Goal: Task Accomplishment & Management: Manage account settings

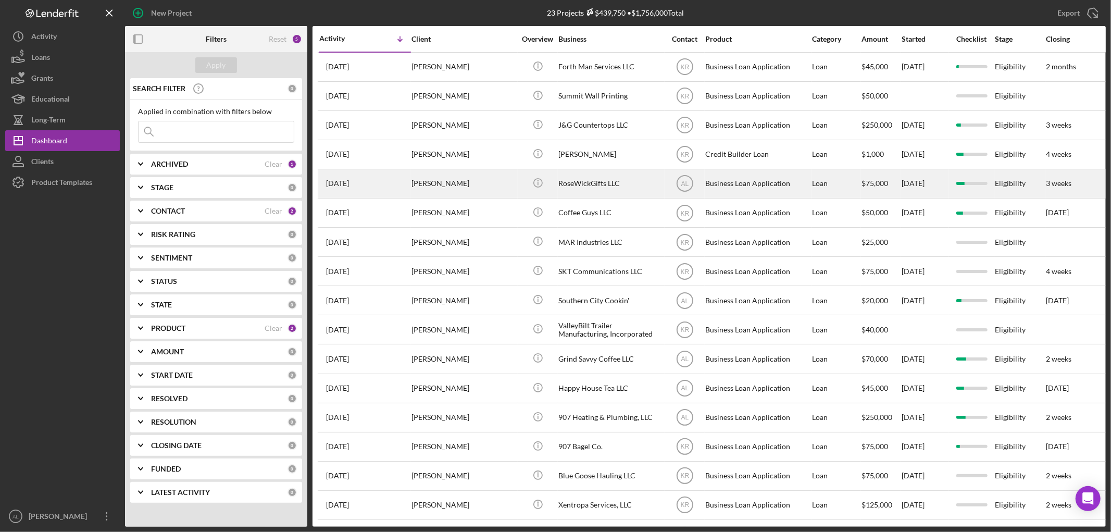
click at [455, 183] on div "[PERSON_NAME]" at bounding box center [463, 184] width 104 height 28
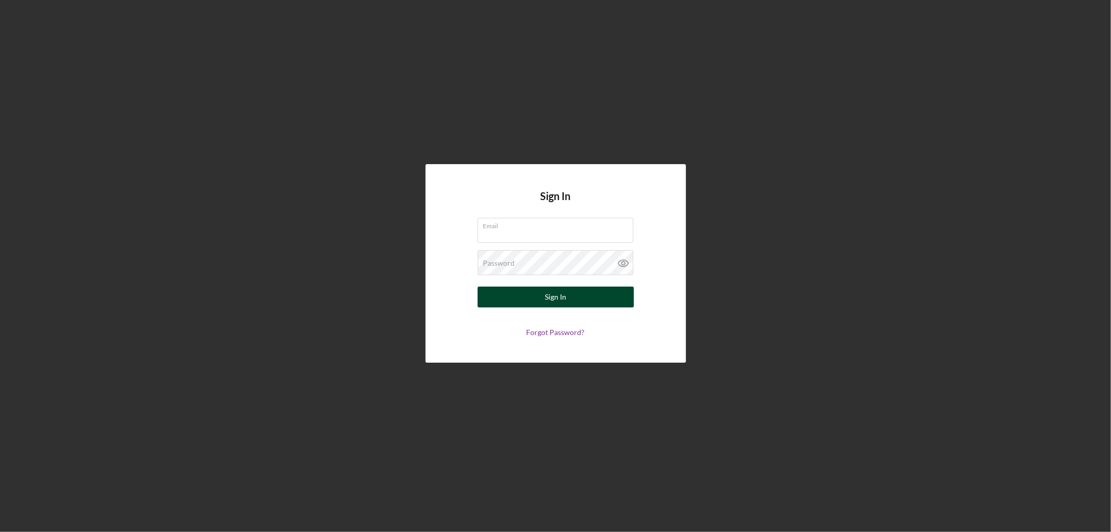
type input "[EMAIL_ADDRESS][DOMAIN_NAME]"
click at [555, 295] on div "Sign In" at bounding box center [555, 296] width 21 height 21
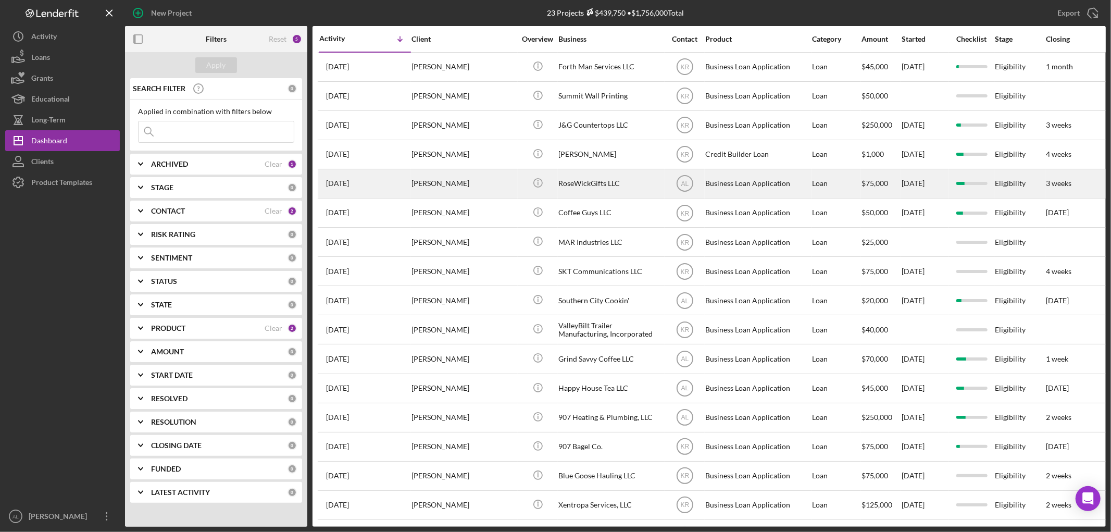
click at [464, 183] on div "[PERSON_NAME]" at bounding box center [463, 184] width 104 height 28
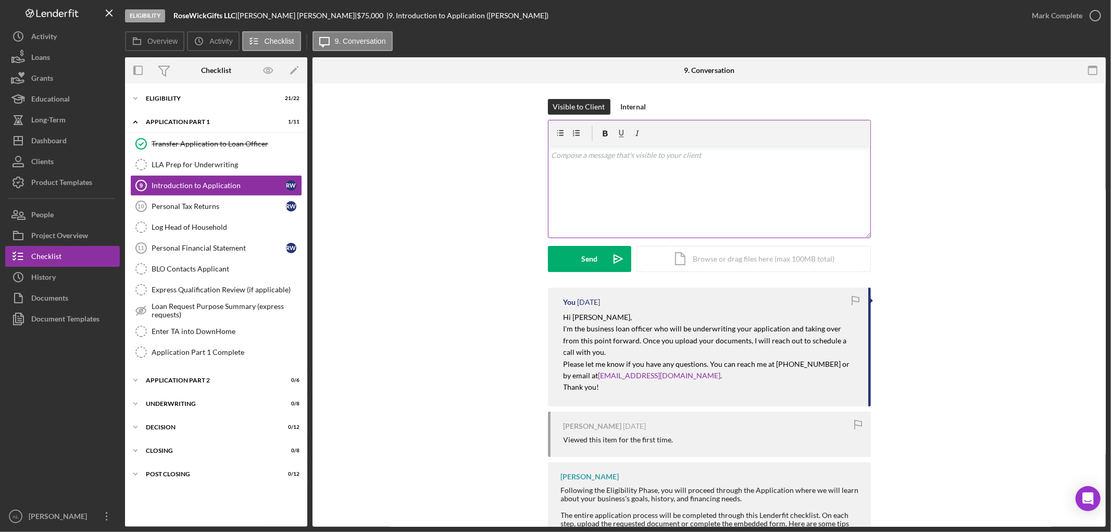
click at [698, 172] on div "v Color teal Color pink Remove color Add row above Add row below Add column bef…" at bounding box center [709, 191] width 322 height 91
click at [455, 207] on div "Visible to Client Internal v Color teal Color pink Remove color Add row above A…" at bounding box center [709, 192] width 762 height 187
click at [676, 159] on p at bounding box center [709, 154] width 316 height 11
click at [228, 350] on div "Application Part 1 Complete" at bounding box center [227, 352] width 150 height 8
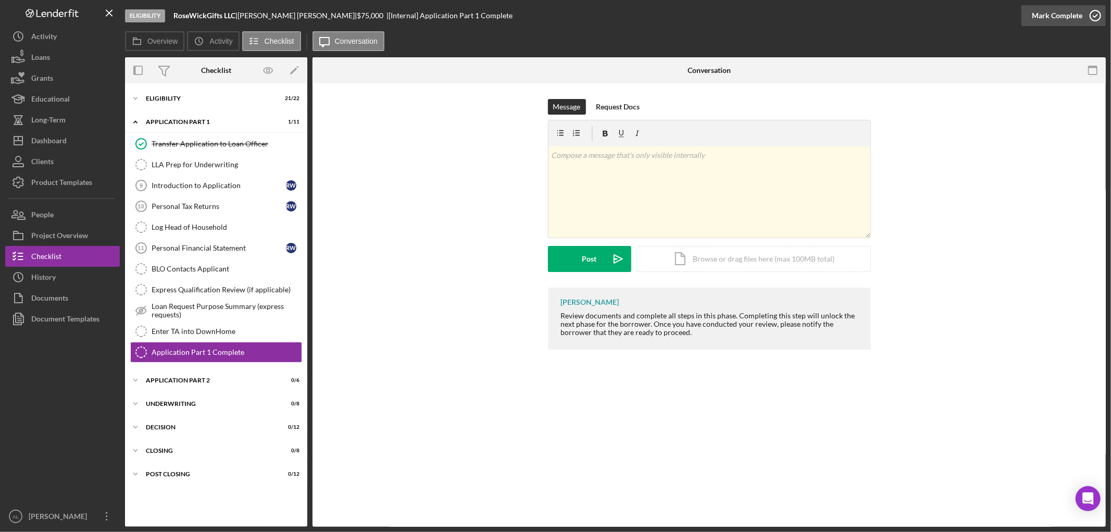
click at [1094, 12] on icon "button" at bounding box center [1095, 16] width 26 height 26
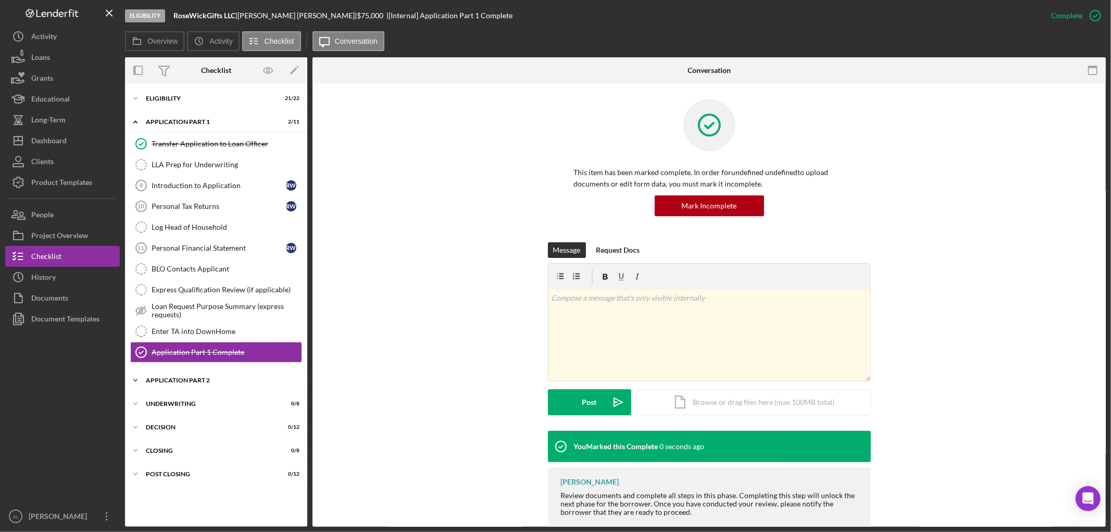
click at [194, 379] on div "Application Part 2" at bounding box center [220, 380] width 148 height 6
click at [217, 186] on div "Introduction to Application" at bounding box center [219, 185] width 134 height 8
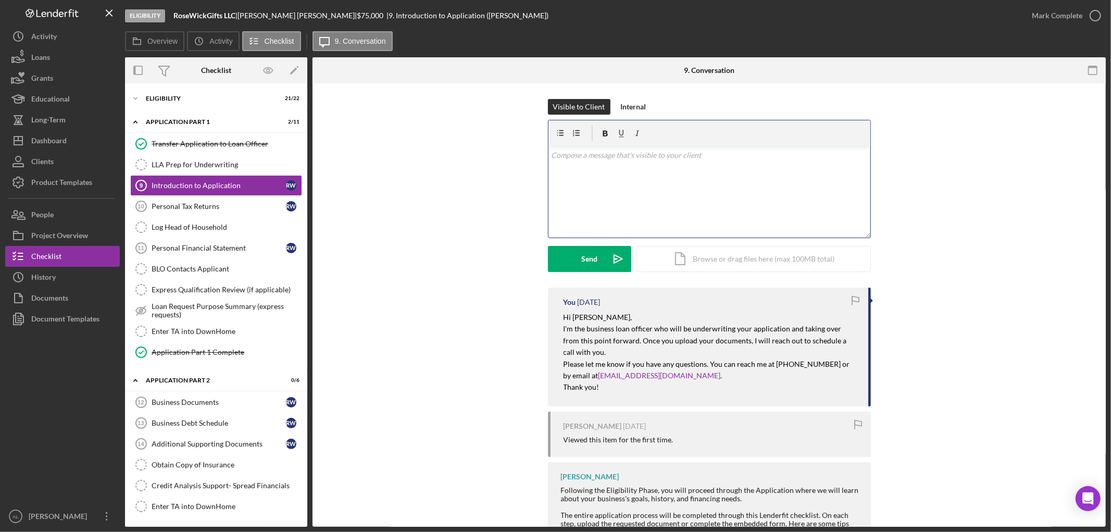
drag, startPoint x: 658, startPoint y: 198, endPoint x: 652, endPoint y: 196, distance: 6.8
click at [657, 197] on div "v Color teal Color pink Remove color Add row above Add row below Add column bef…" at bounding box center [709, 191] width 322 height 91
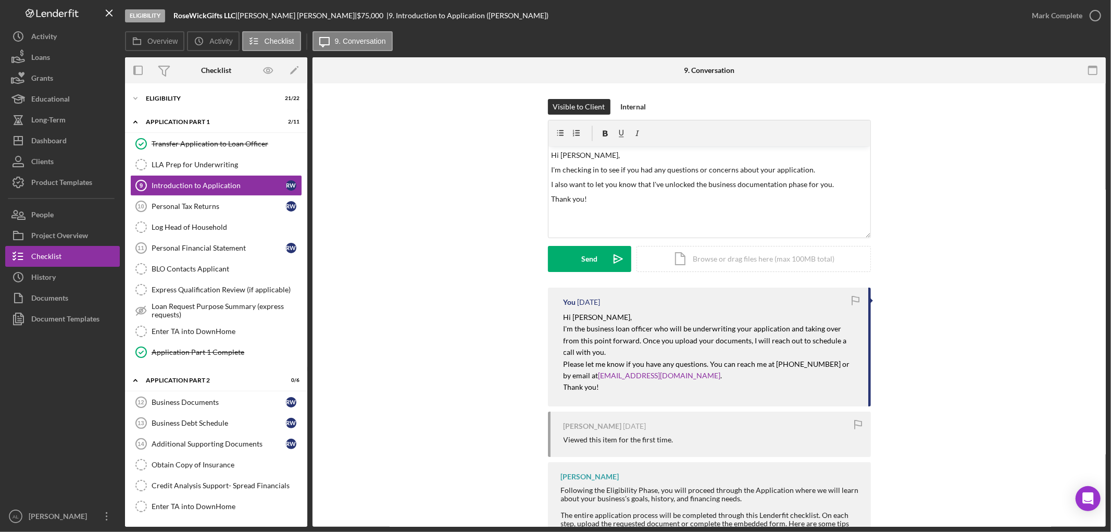
click at [571, 279] on div "Visible to Client Internal v Color teal Color pink Remove color Add row above A…" at bounding box center [709, 193] width 323 height 189
click at [584, 261] on div "Send" at bounding box center [589, 259] width 16 height 26
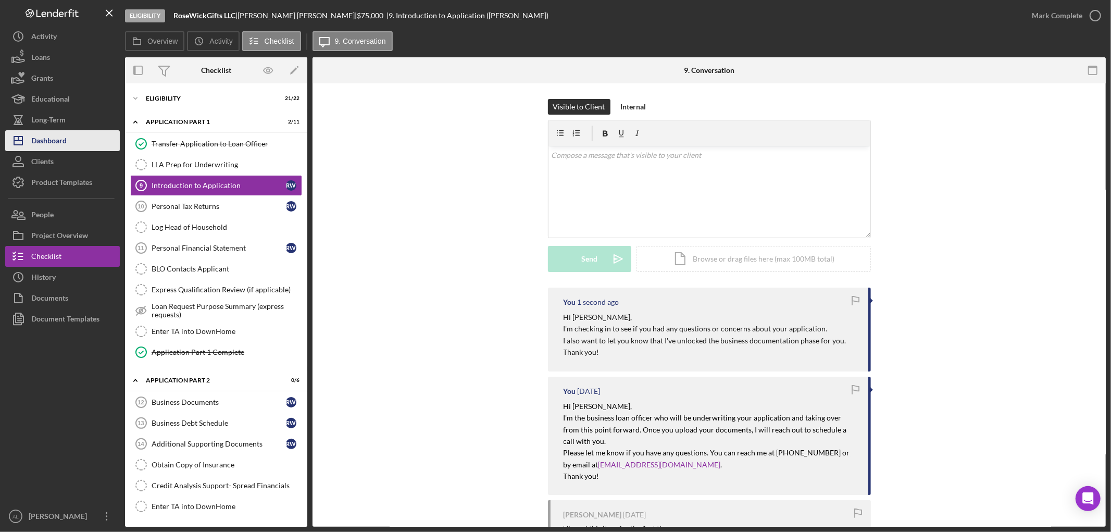
click at [40, 143] on div "Dashboard" at bounding box center [48, 141] width 35 height 23
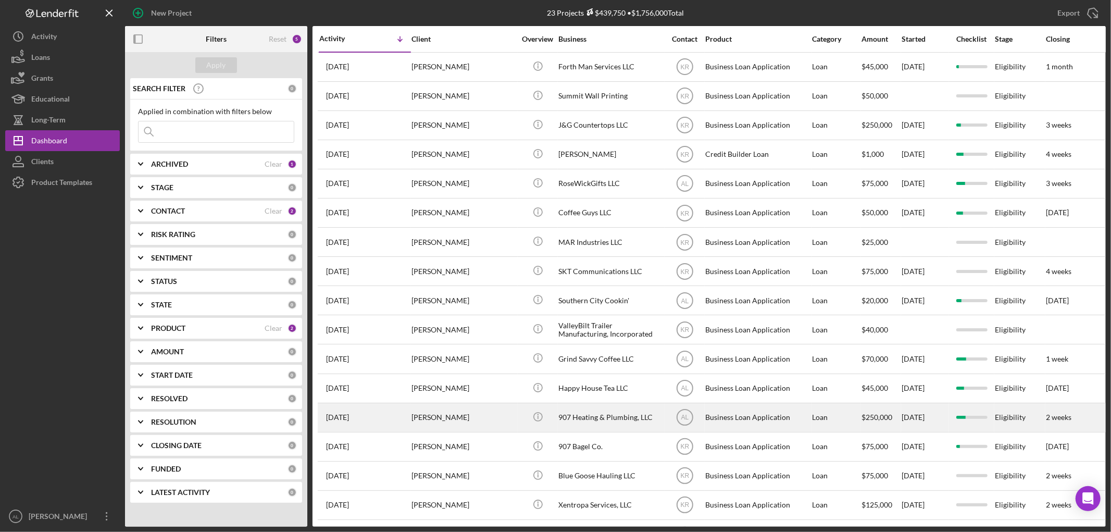
click at [480, 431] on div "[PERSON_NAME]" at bounding box center [463, 418] width 104 height 28
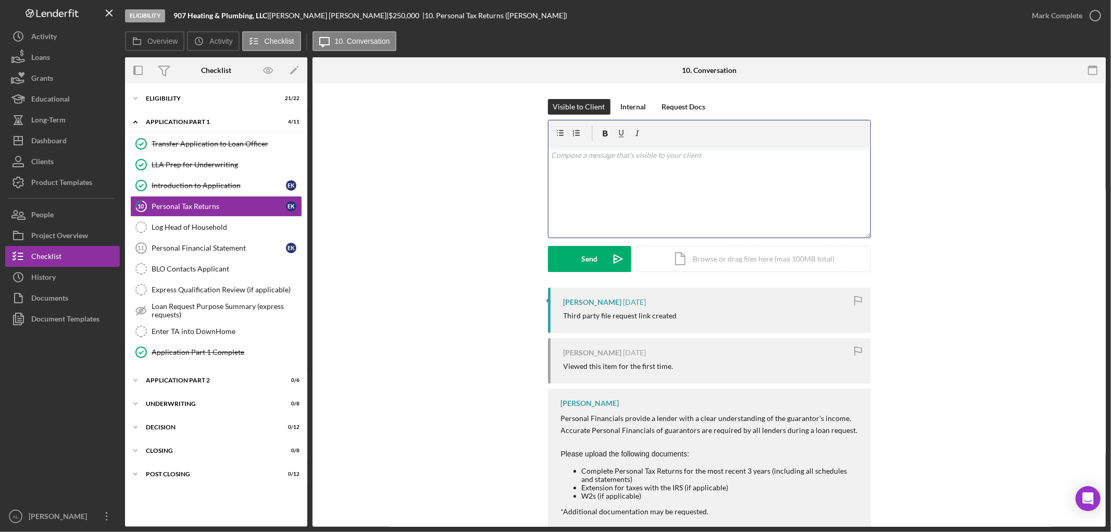
click at [612, 183] on div "v Color teal Color pink Remove color Add row above Add row below Add column bef…" at bounding box center [709, 191] width 322 height 91
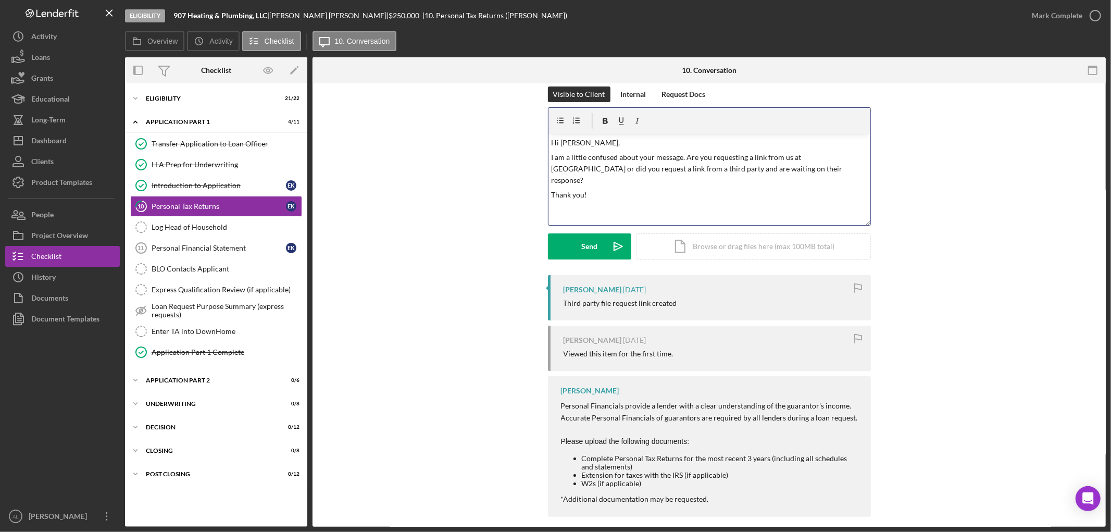
scroll to position [24, 0]
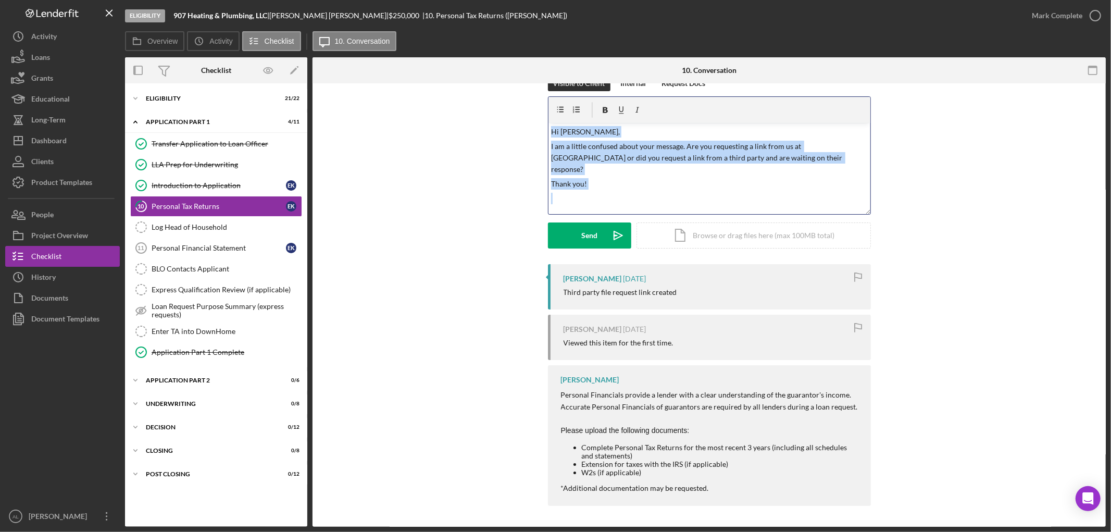
drag, startPoint x: 645, startPoint y: 184, endPoint x: 470, endPoint y: 120, distance: 186.5
click at [470, 120] on div "Visible to Client Internal Request Docs v Color teal Color pink Remove color Ad…" at bounding box center [709, 170] width 762 height 189
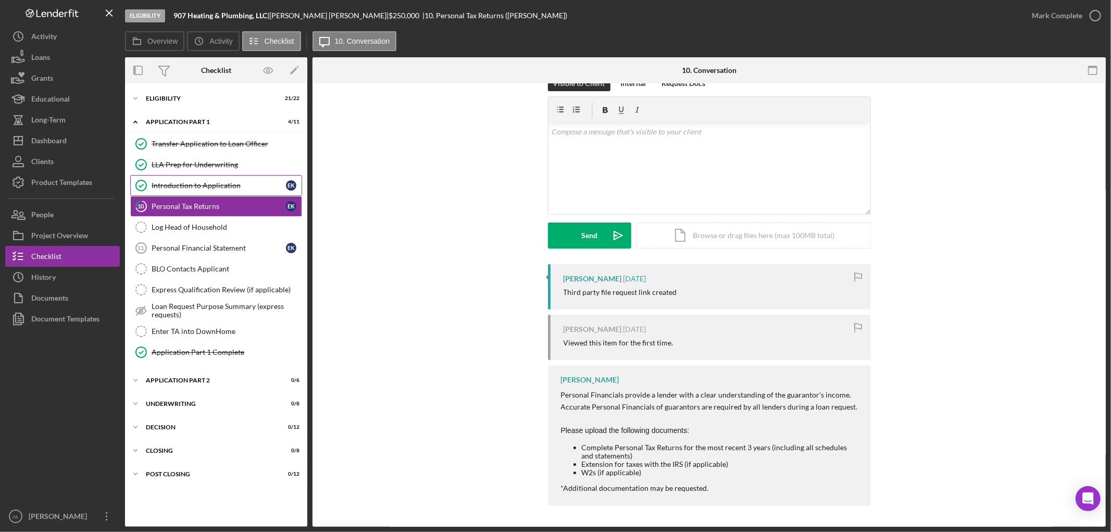
click at [204, 178] on link "Introduction to Application Introduction to Application E K" at bounding box center [216, 185] width 172 height 21
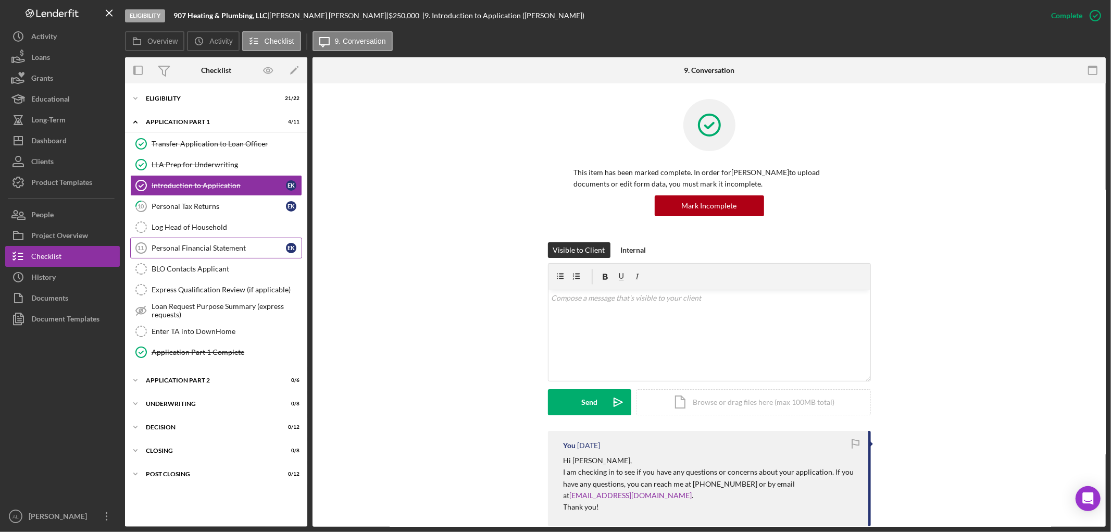
click at [210, 249] on div "Personal Financial Statement" at bounding box center [219, 248] width 134 height 8
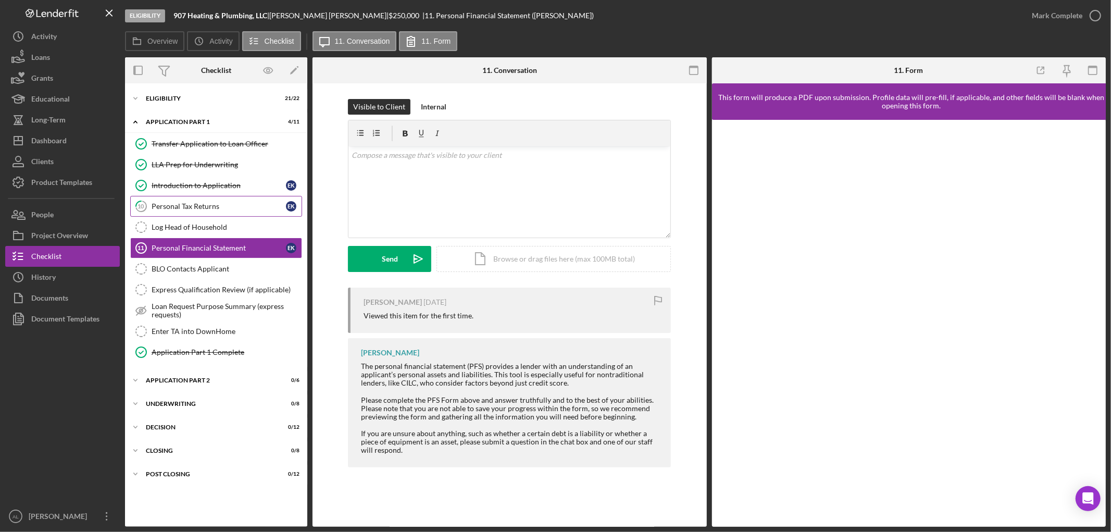
click at [221, 211] on link "10 Personal Tax Returns E K" at bounding box center [216, 206] width 172 height 21
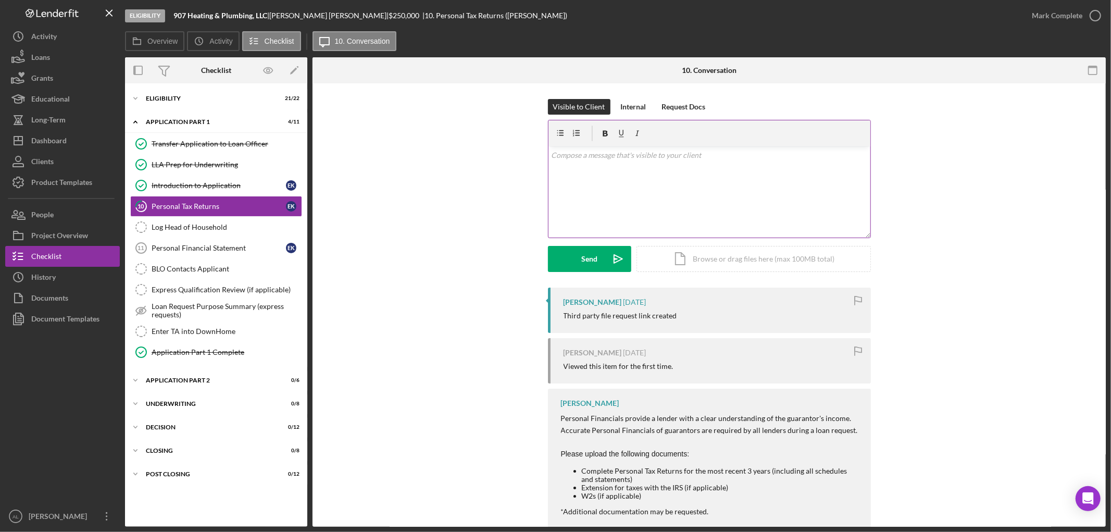
click at [735, 192] on div "v Color teal Color pink Remove color Add row above Add row below Add column bef…" at bounding box center [709, 191] width 322 height 91
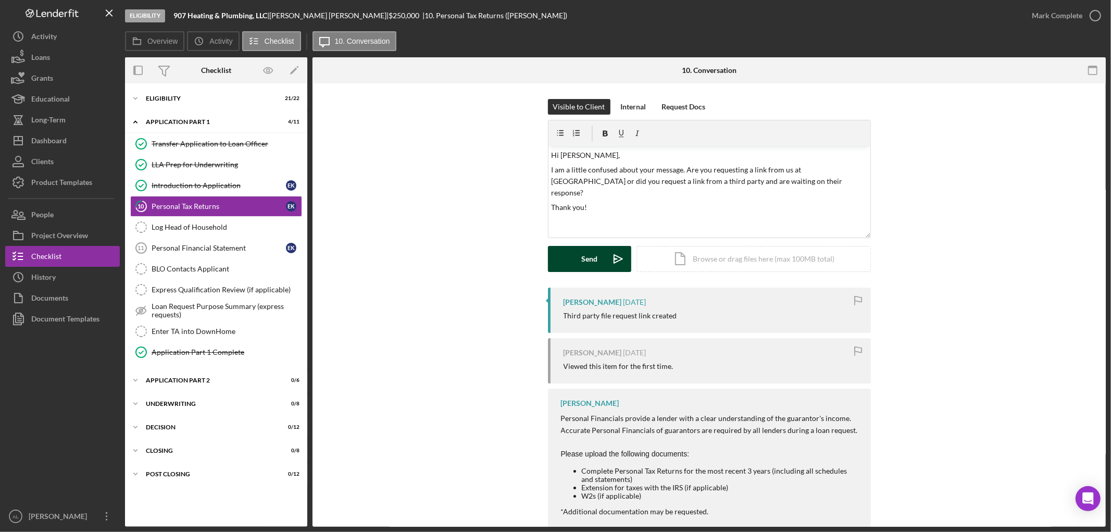
click at [597, 261] on button "Send Icon/icon-invite-send" at bounding box center [589, 259] width 83 height 26
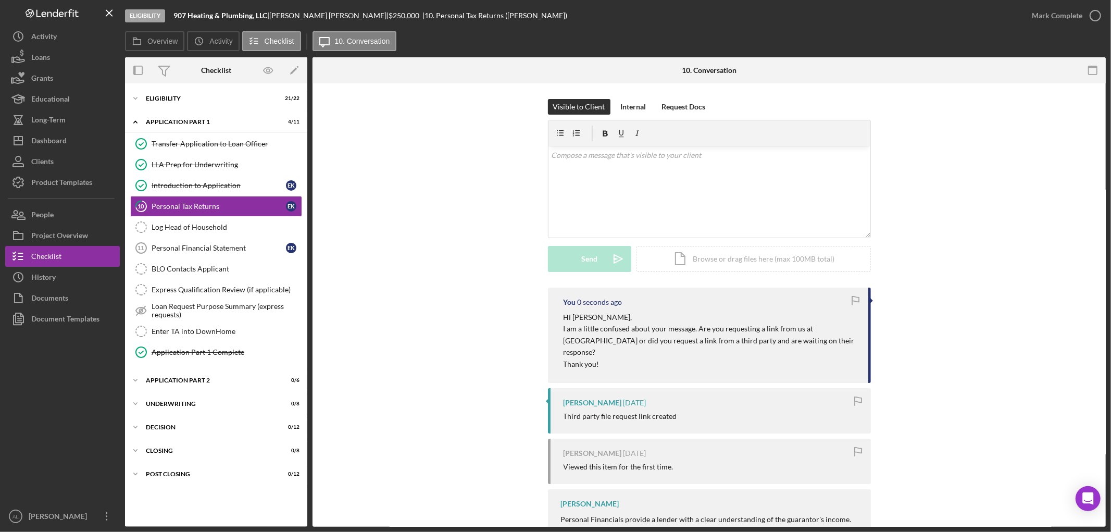
click at [449, 268] on div "Visible to Client Internal Request Docs v Color teal Color pink Remove color Ad…" at bounding box center [709, 193] width 762 height 189
click at [56, 140] on div "Dashboard" at bounding box center [48, 141] width 35 height 23
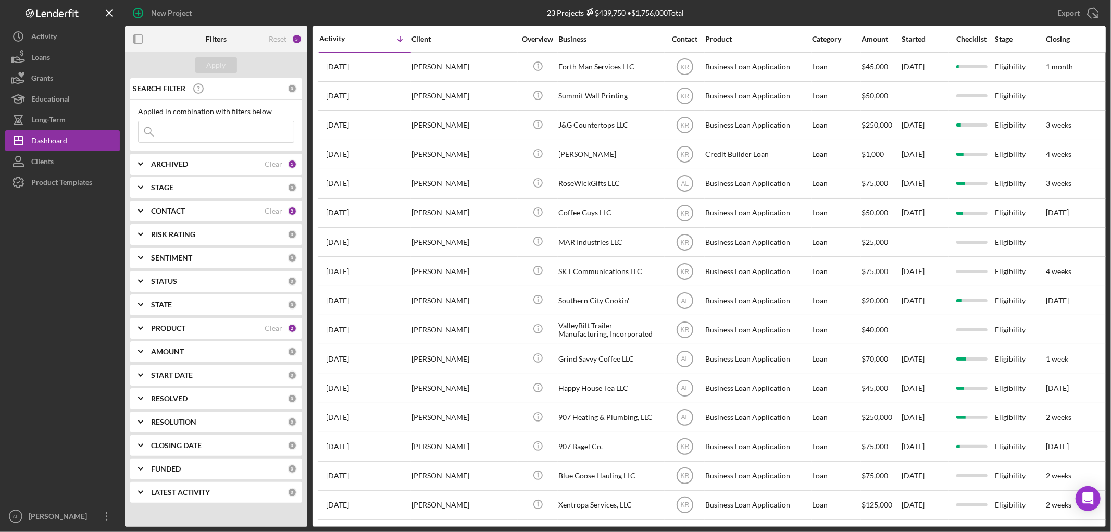
click at [79, 279] on div at bounding box center [62, 349] width 115 height 313
click at [196, 159] on div "ARCHIVED Clear 1" at bounding box center [224, 164] width 146 height 21
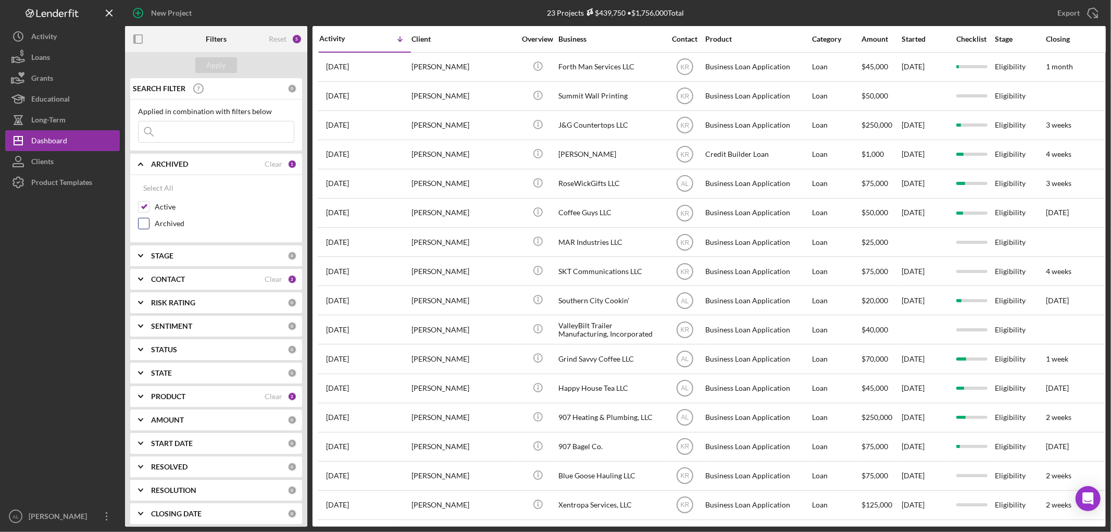
click at [143, 218] on div "Active Archived" at bounding box center [216, 217] width 156 height 33
click at [136, 224] on div "Select All Active Archived" at bounding box center [216, 209] width 172 height 68
click at [147, 224] on input "Archived" at bounding box center [144, 223] width 10 height 10
checkbox input "true"
click at [216, 63] on div "Apply" at bounding box center [216, 65] width 19 height 16
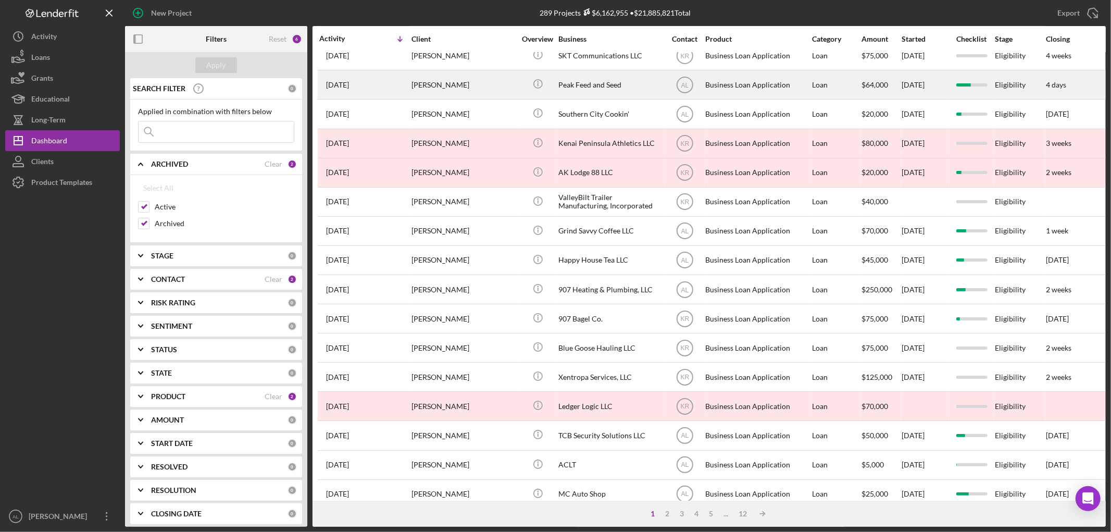
scroll to position [307, 0]
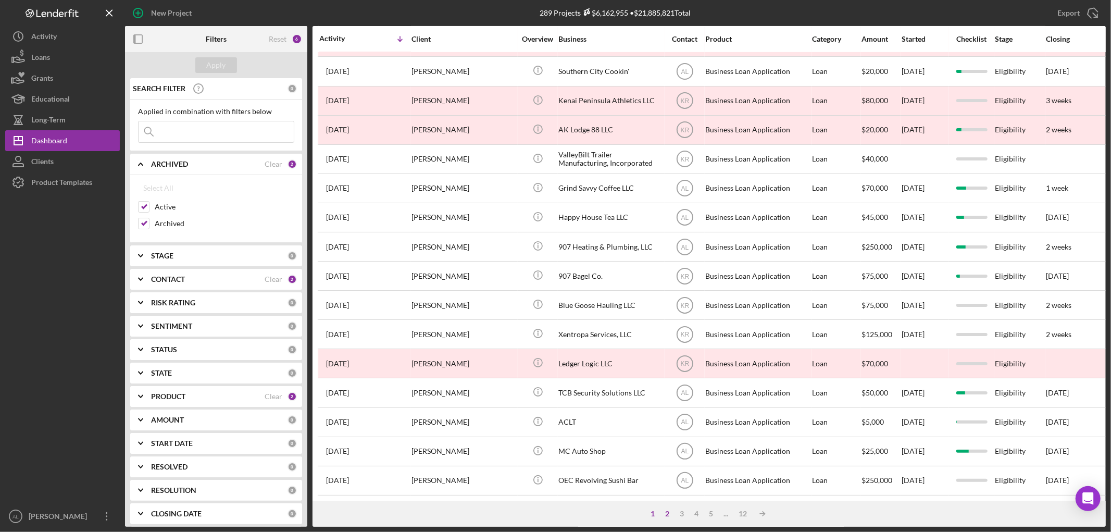
click at [665, 512] on div "2" at bounding box center [667, 513] width 15 height 8
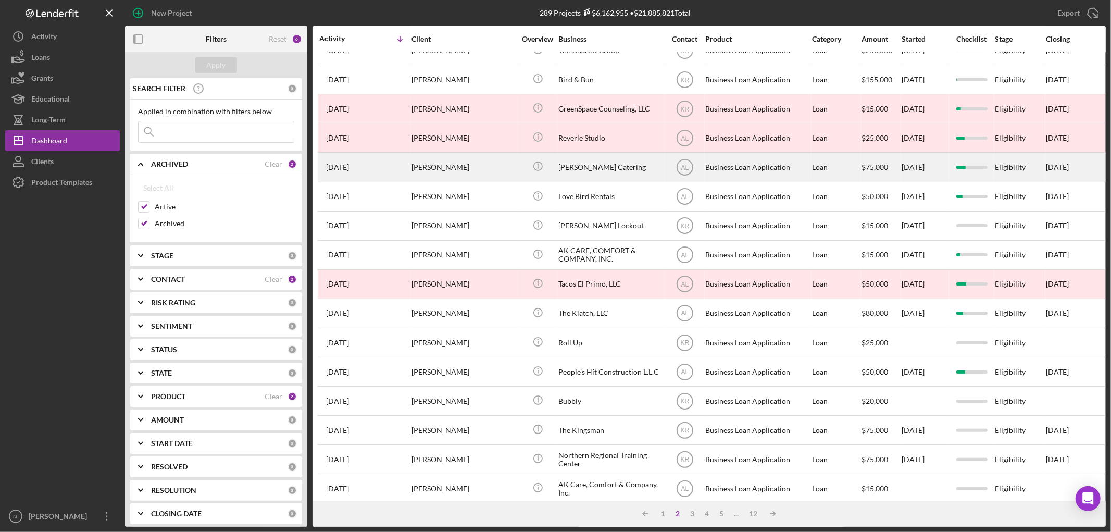
scroll to position [191, 0]
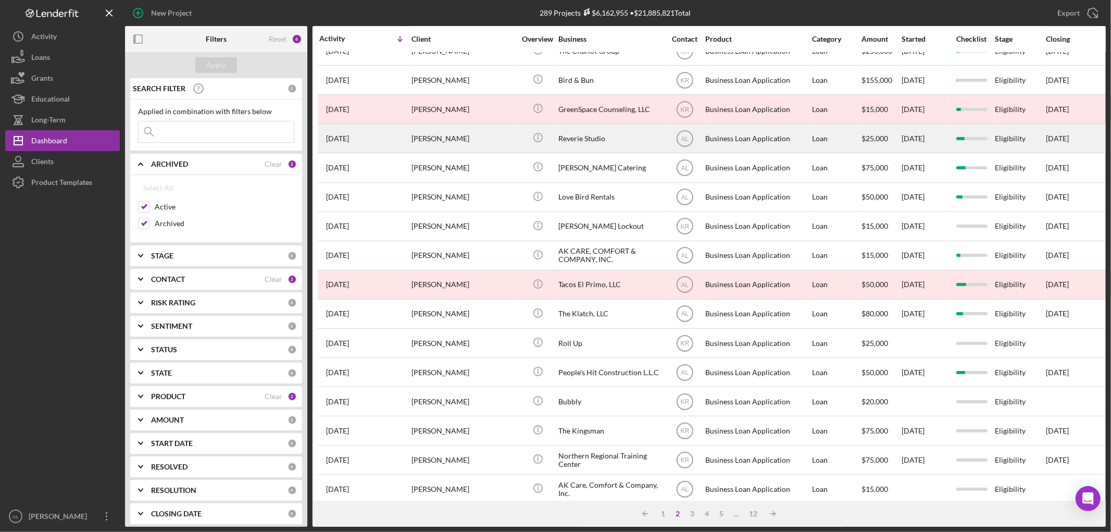
click at [493, 144] on div "[PERSON_NAME]" at bounding box center [463, 138] width 104 height 28
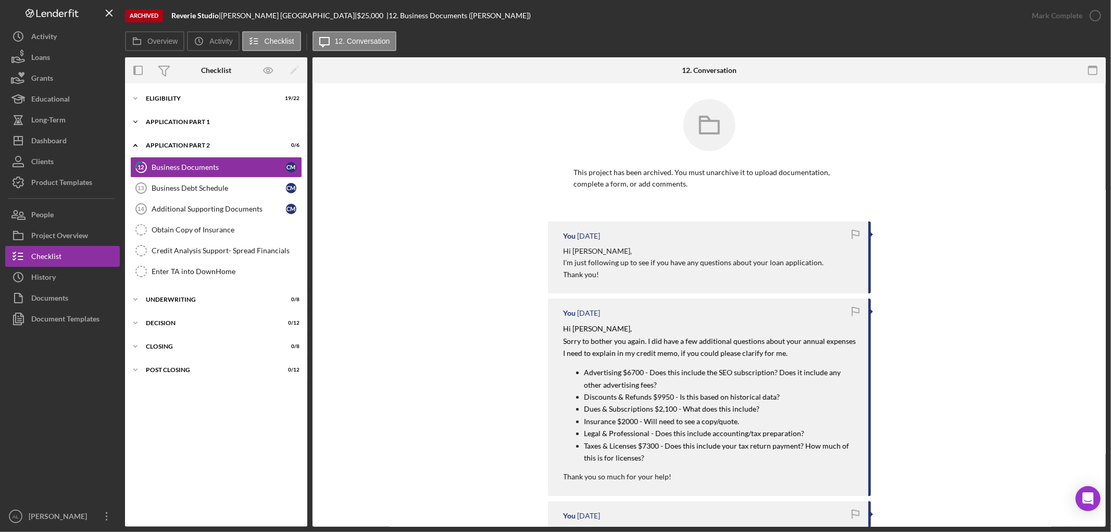
click at [225, 122] on div "Application Part 1" at bounding box center [220, 122] width 148 height 6
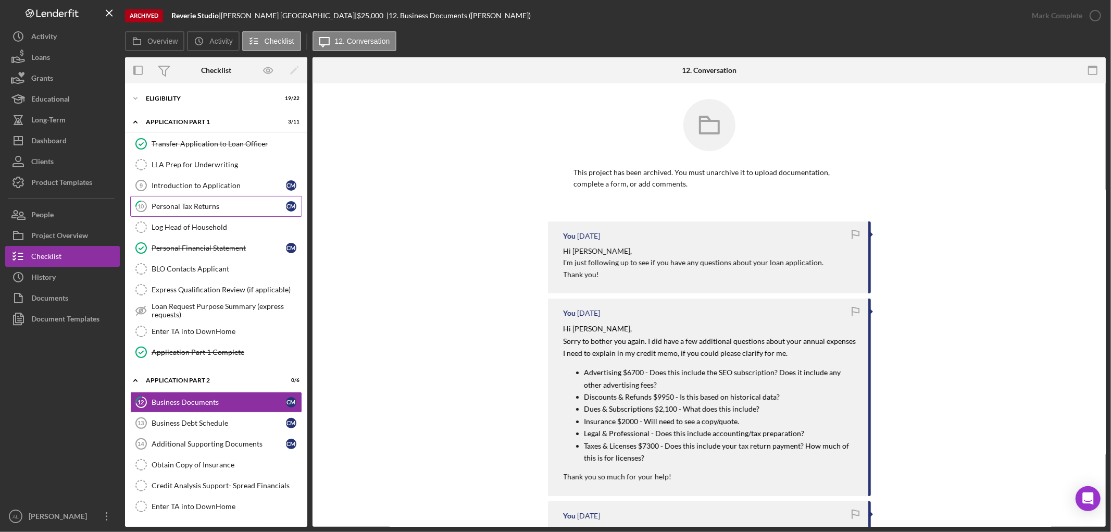
click at [192, 212] on link "10 Personal Tax Returns C M" at bounding box center [216, 206] width 172 height 21
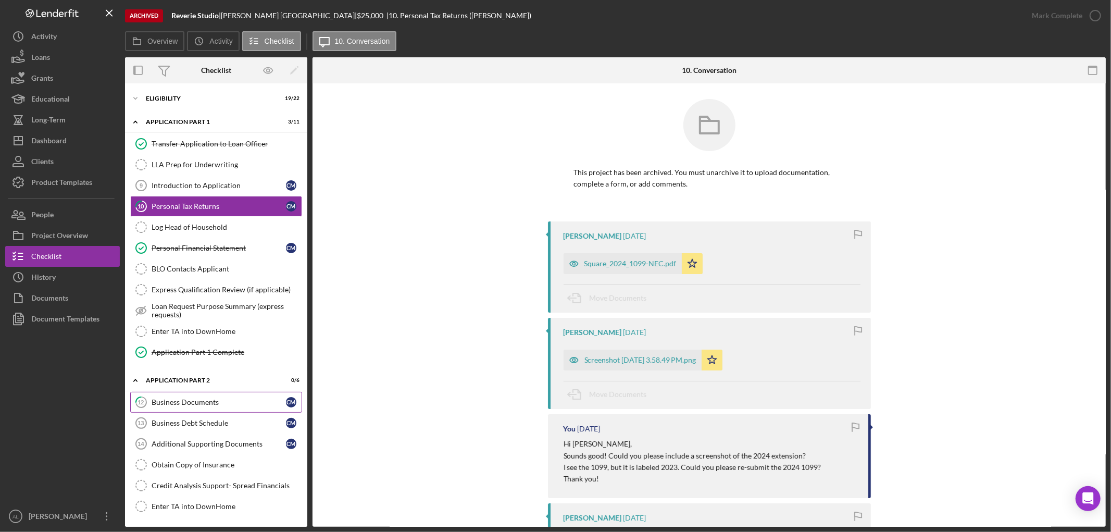
click at [187, 401] on div "Business Documents" at bounding box center [219, 402] width 134 height 8
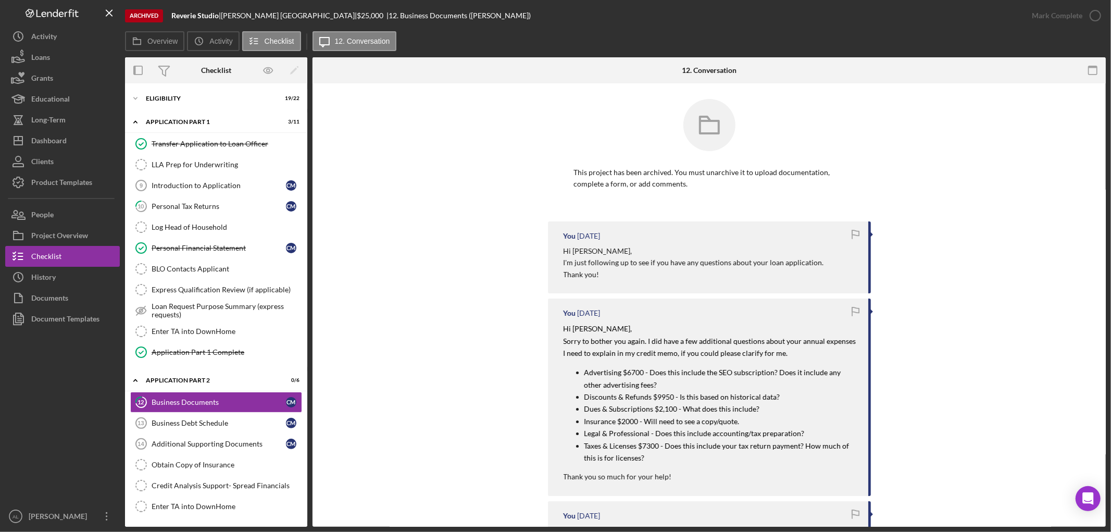
scroll to position [58, 0]
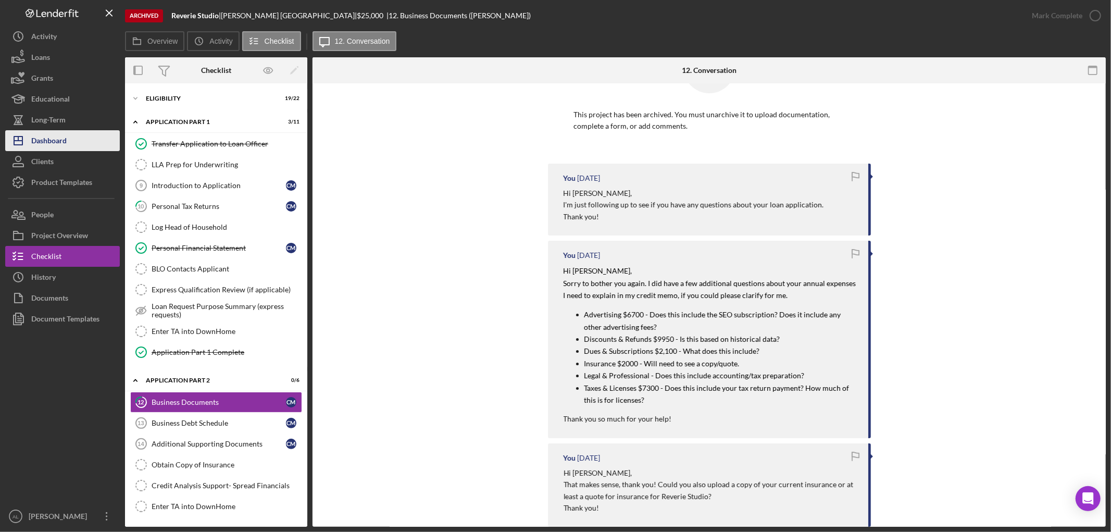
click at [76, 140] on button "Icon/Dashboard Dashboard" at bounding box center [62, 140] width 115 height 21
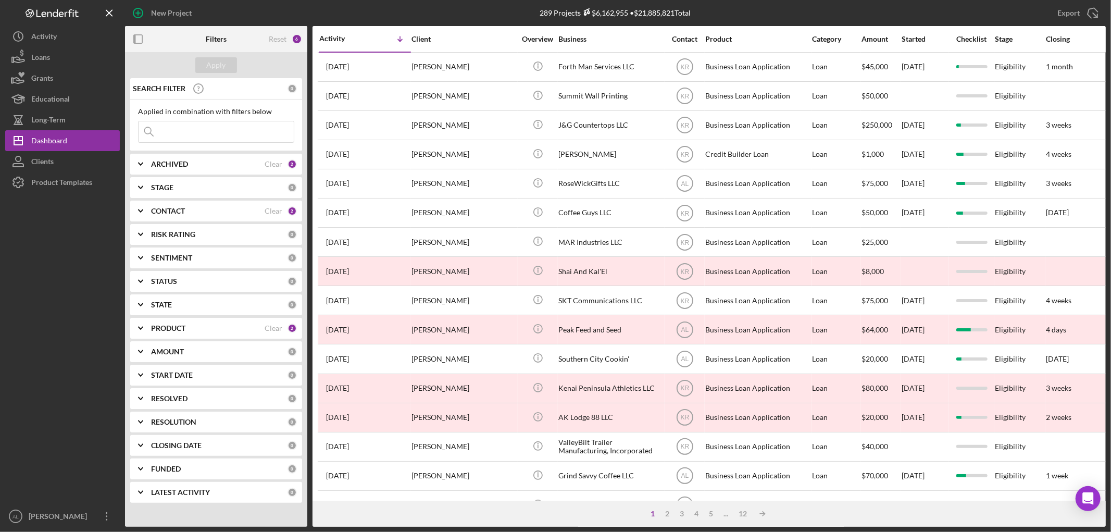
drag, startPoint x: 157, startPoint y: 166, endPoint x: 148, endPoint y: 171, distance: 9.8
click at [156, 166] on b "ARCHIVED" at bounding box center [169, 164] width 37 height 8
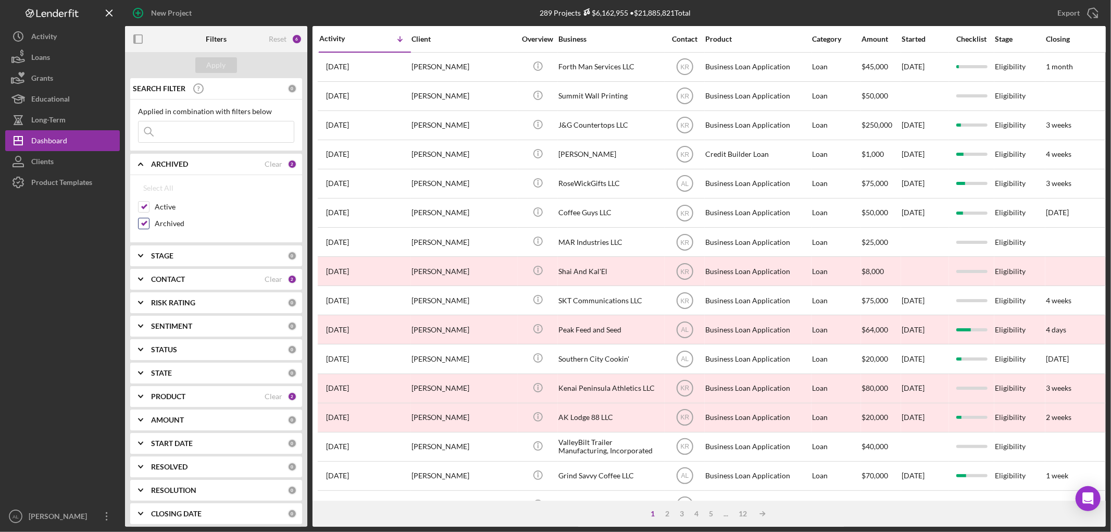
click at [151, 224] on div "Archived" at bounding box center [216, 226] width 156 height 17
click at [143, 225] on input "Archived" at bounding box center [144, 223] width 10 height 10
checkbox input "false"
click at [224, 67] on div "Apply" at bounding box center [216, 65] width 19 height 16
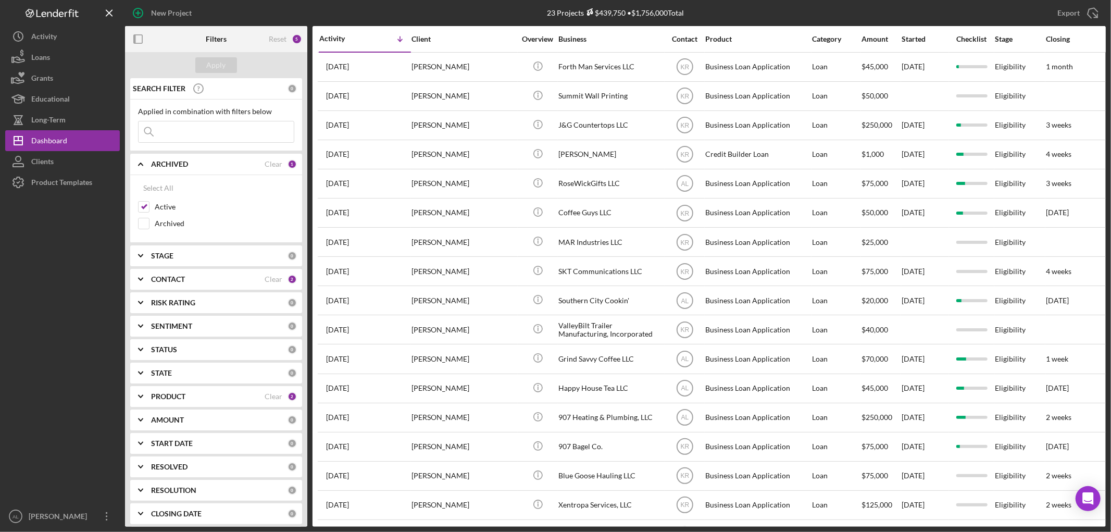
click at [172, 169] on div "ARCHIVED Clear 1" at bounding box center [224, 164] width 146 height 21
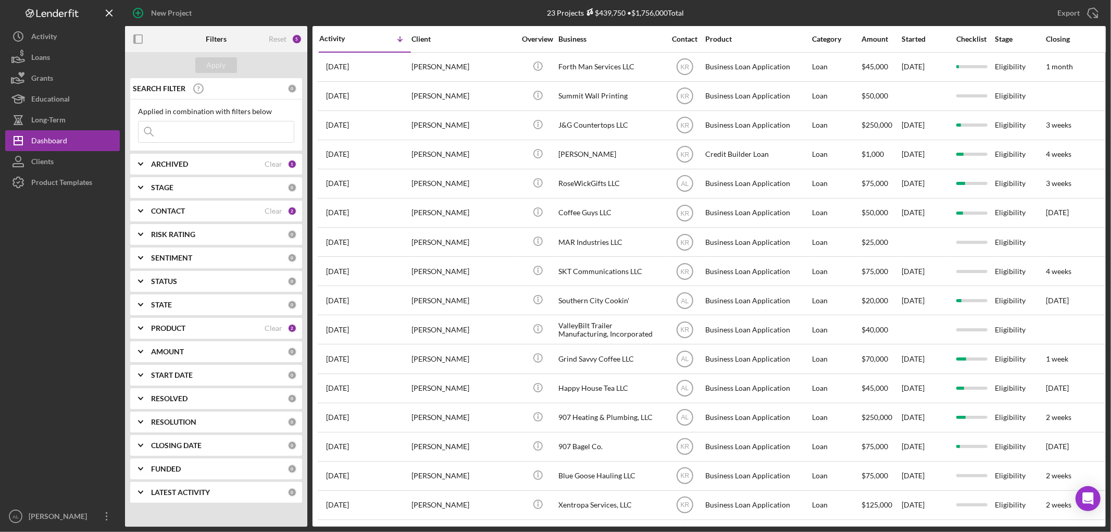
click at [26, 207] on div at bounding box center [62, 349] width 115 height 313
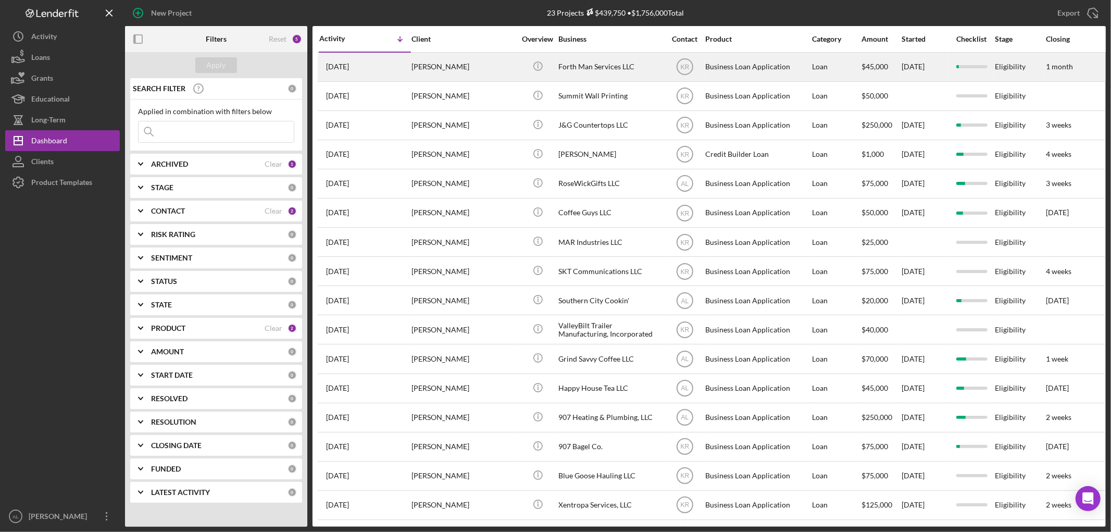
click at [596, 71] on div "Forth Man Services LLC" at bounding box center [610, 67] width 104 height 28
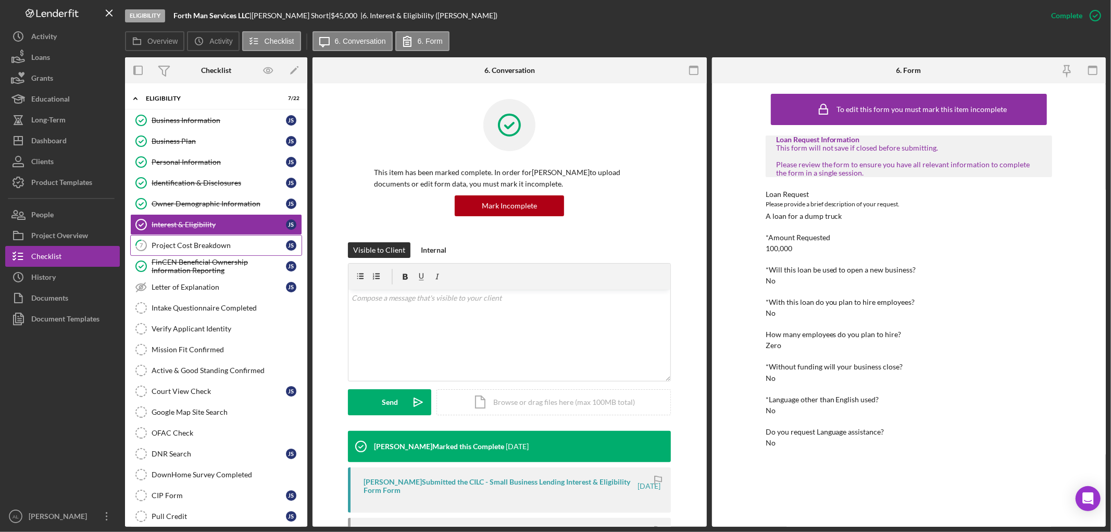
click at [199, 241] on div "Project Cost Breakdown" at bounding box center [219, 245] width 134 height 8
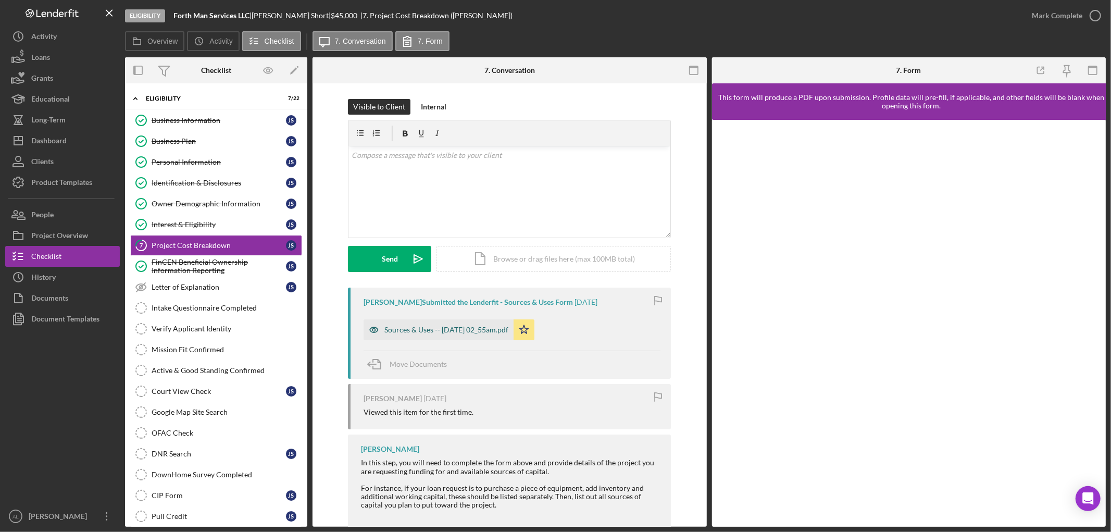
click at [456, 334] on div "Sources & Uses -- [DATE] 02_55am.pdf" at bounding box center [438, 329] width 150 height 21
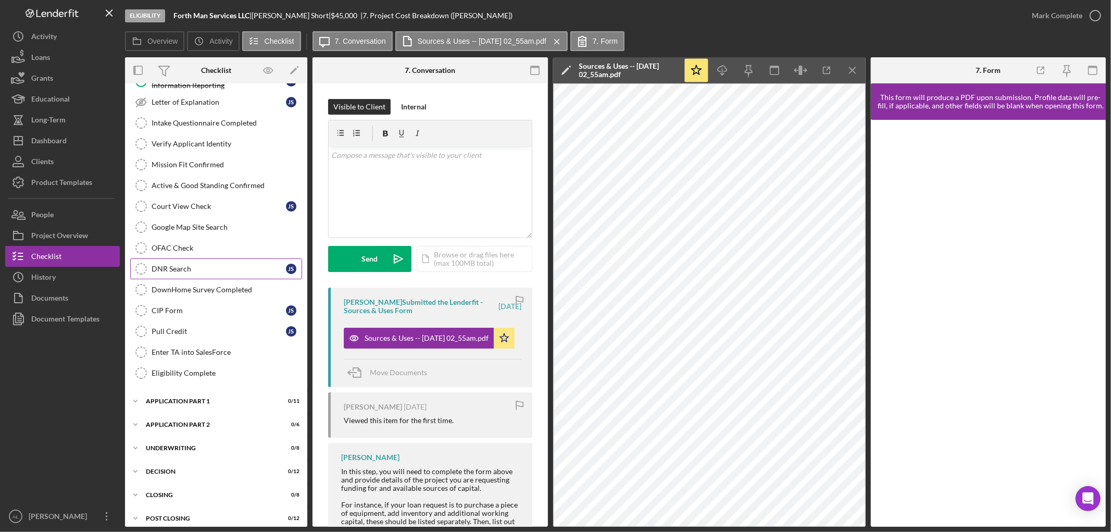
scroll to position [195, 0]
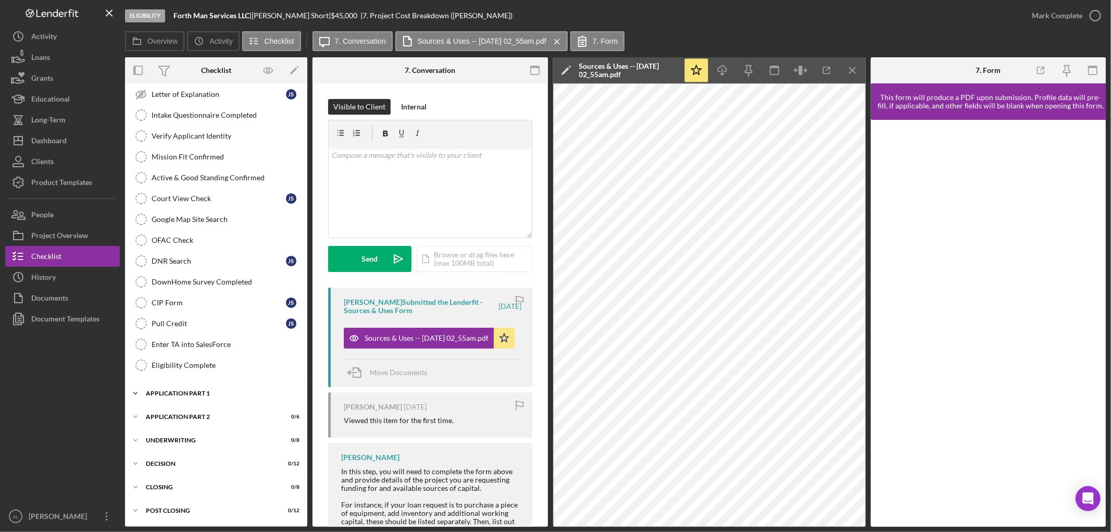
click at [203, 389] on div "Icon/Expander Application Part 1 0 / 11" at bounding box center [216, 393] width 182 height 21
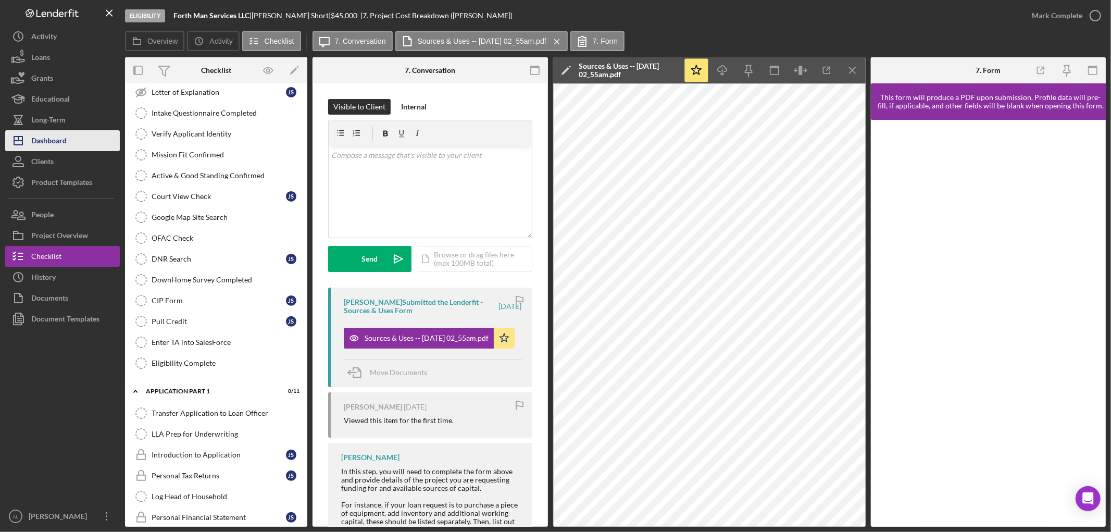
click at [76, 142] on button "Icon/Dashboard Dashboard" at bounding box center [62, 140] width 115 height 21
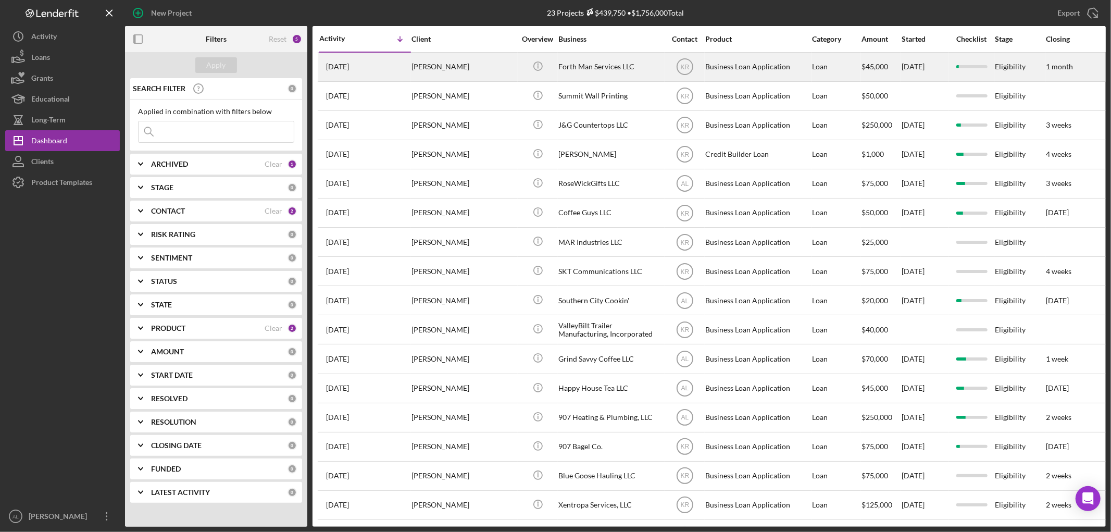
click at [435, 69] on div "[PERSON_NAME]" at bounding box center [463, 67] width 104 height 28
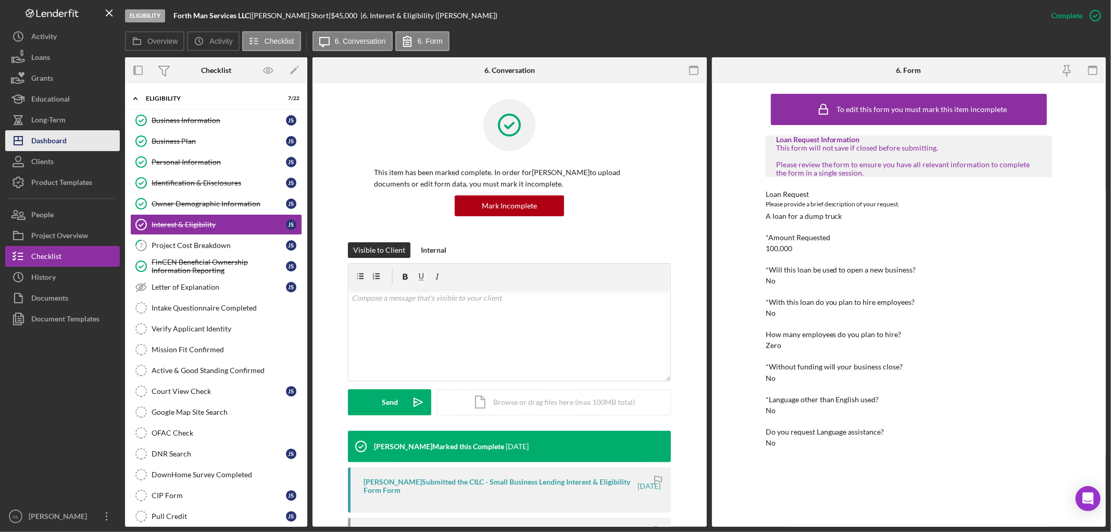
click at [79, 136] on button "Icon/Dashboard Dashboard" at bounding box center [62, 140] width 115 height 21
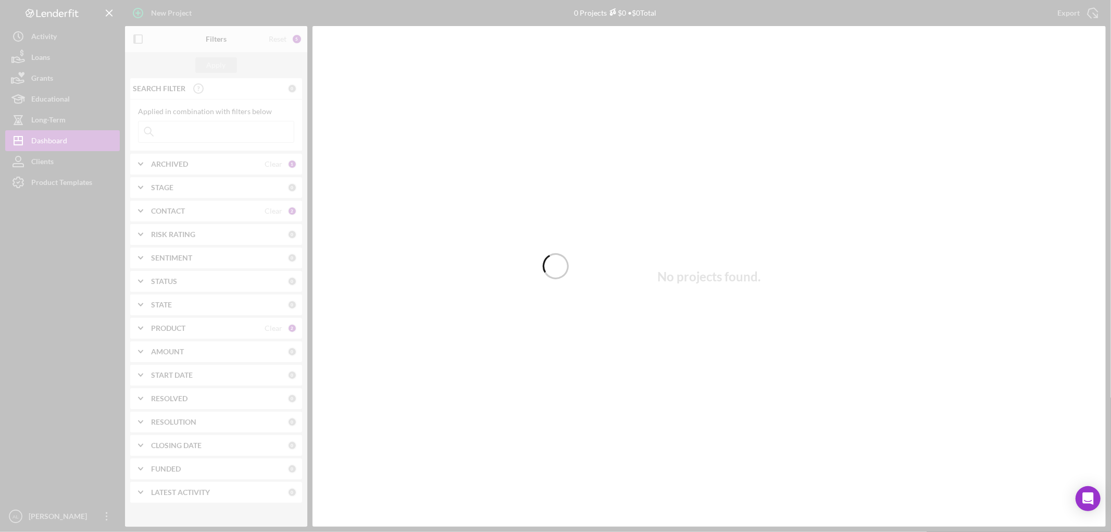
click at [189, 167] on div at bounding box center [555, 266] width 1111 height 532
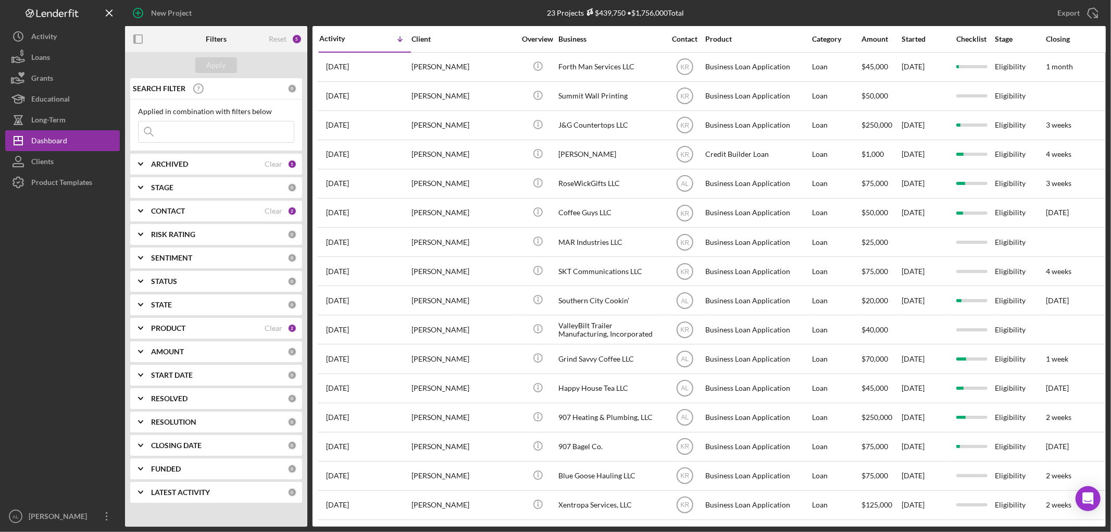
drag, startPoint x: 156, startPoint y: 161, endPoint x: 162, endPoint y: 167, distance: 7.7
click at [157, 163] on b "ARCHIVED" at bounding box center [169, 164] width 37 height 8
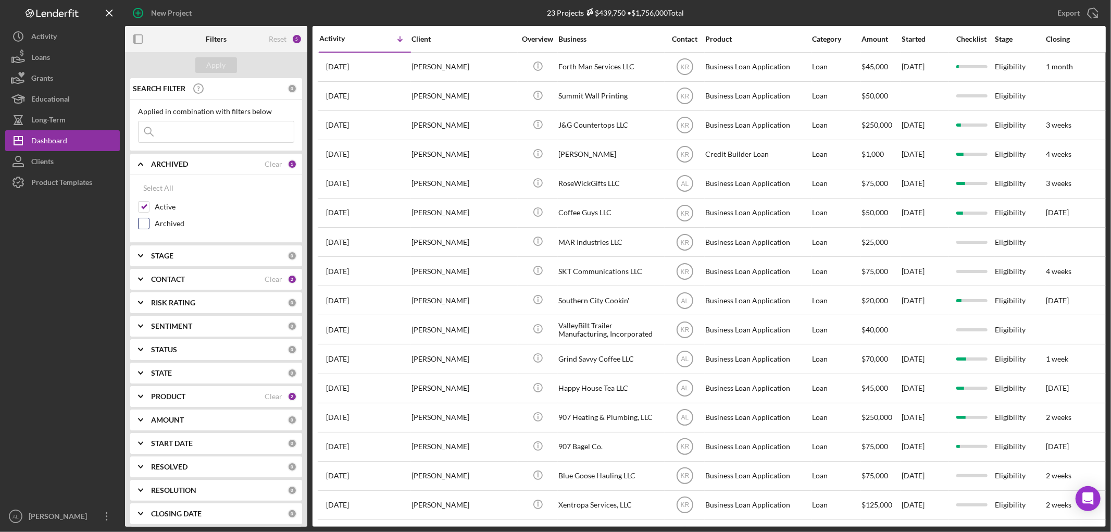
click at [144, 221] on input "Archived" at bounding box center [144, 223] width 10 height 10
checkbox input "true"
click at [217, 55] on div "Apply" at bounding box center [216, 65] width 182 height 26
click at [213, 68] on div "Apply" at bounding box center [216, 65] width 19 height 16
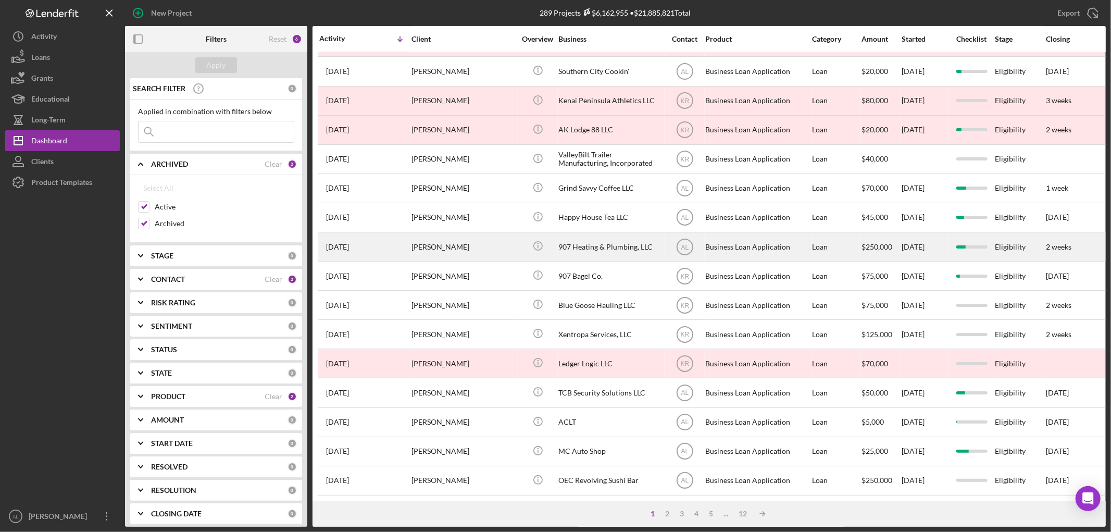
scroll to position [307, 0]
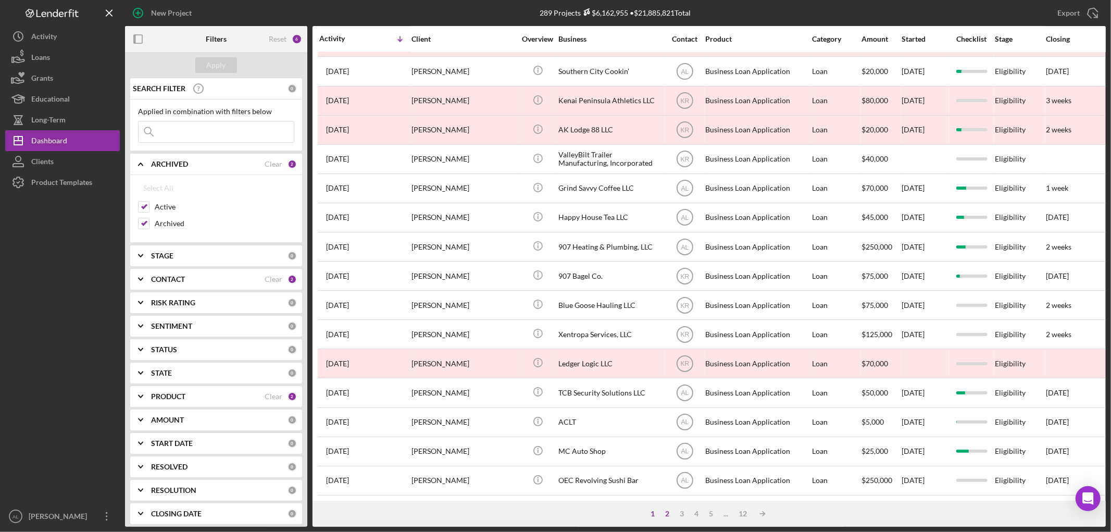
click at [665, 513] on div "2" at bounding box center [667, 513] width 15 height 8
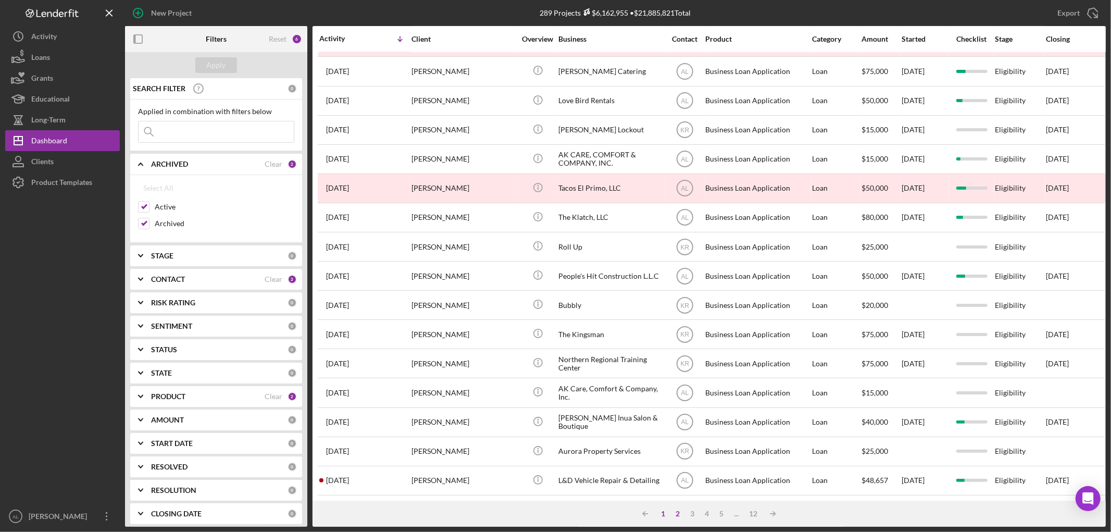
click at [663, 513] on div "1" at bounding box center [663, 513] width 15 height 8
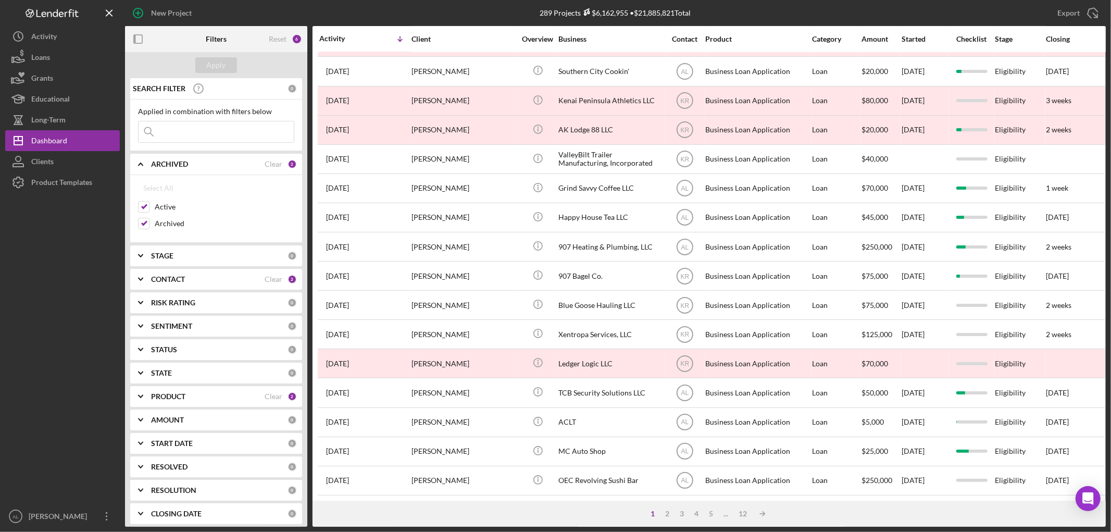
click at [174, 127] on input at bounding box center [216, 131] width 155 height 21
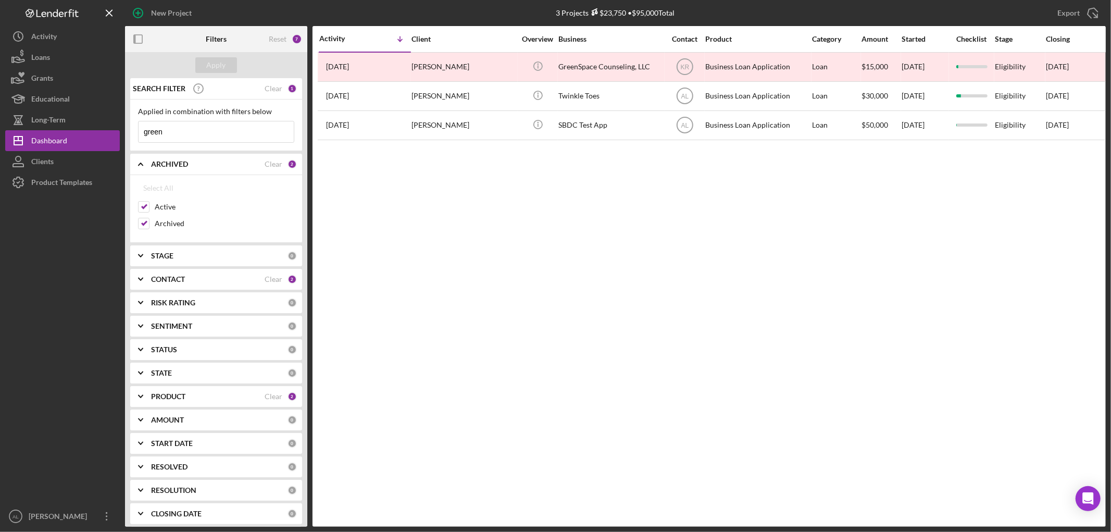
scroll to position [0, 0]
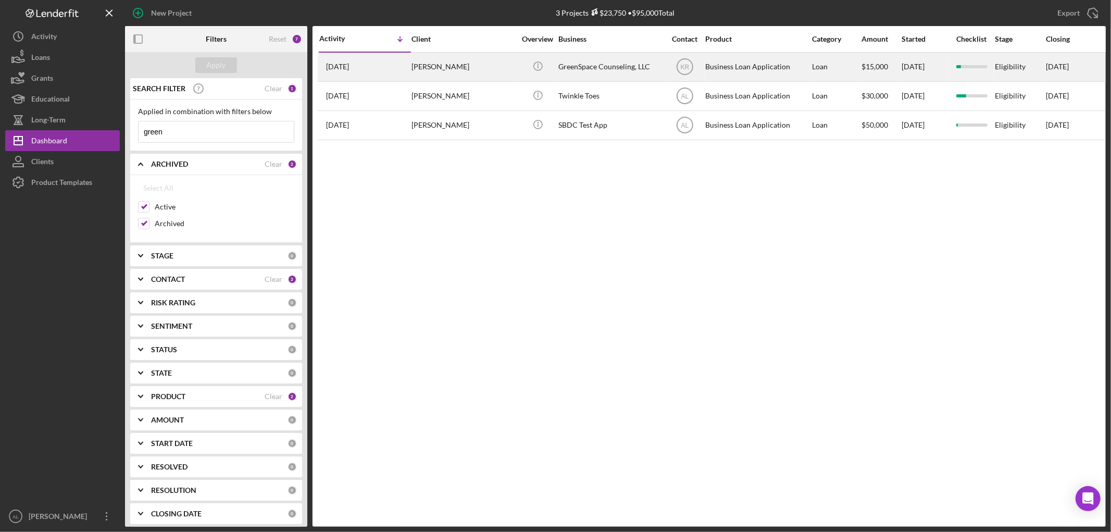
type input "green"
click at [582, 65] on div "GreenSpace Counseling, LLC" at bounding box center [610, 67] width 104 height 28
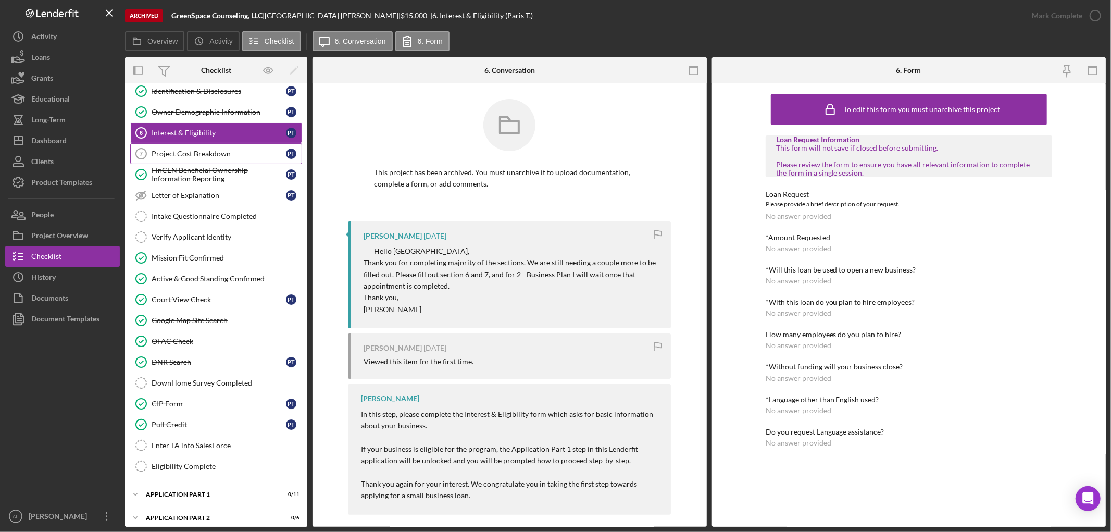
scroll to position [195, 0]
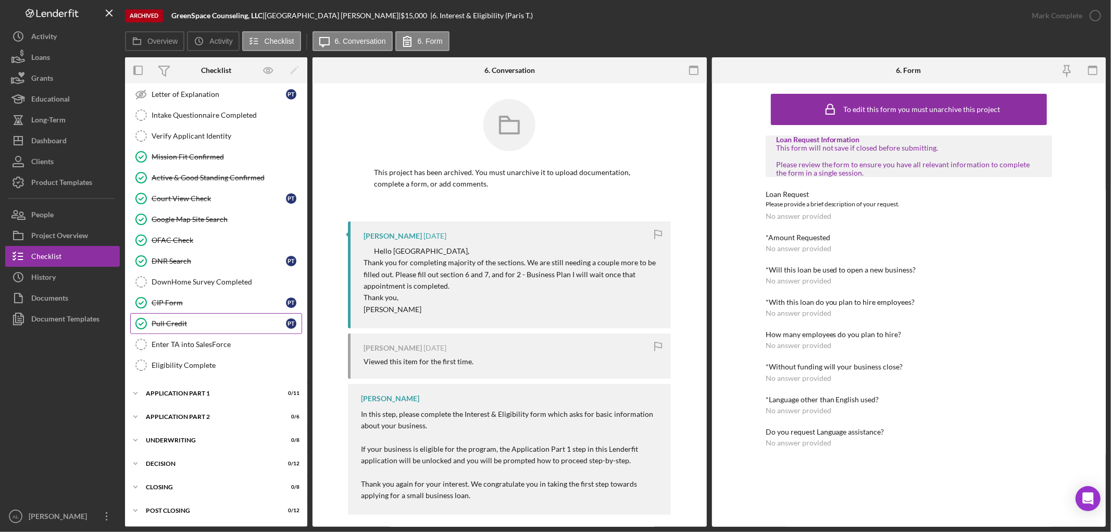
click at [225, 313] on link "Pull Credit Pull Credit P T" at bounding box center [216, 323] width 172 height 21
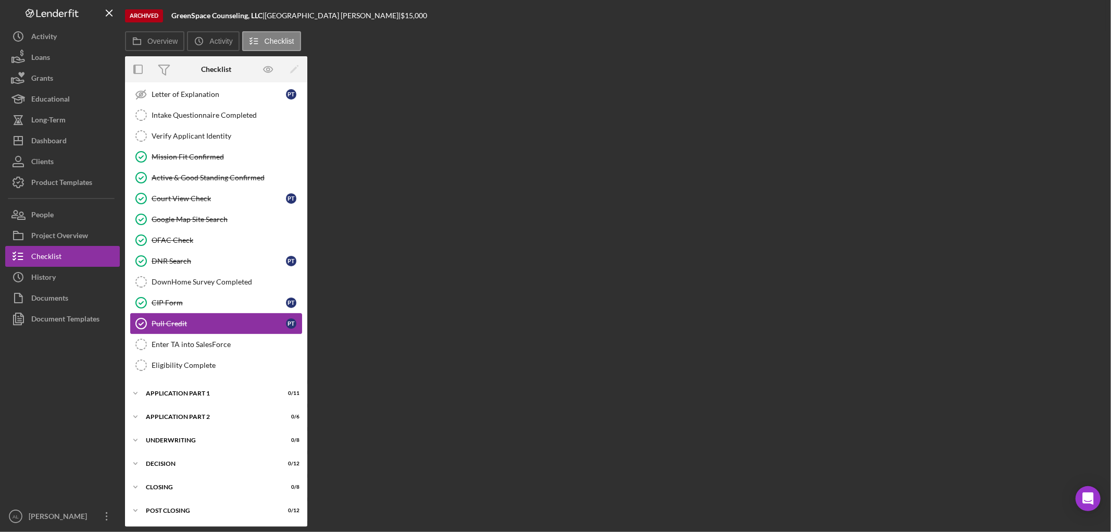
scroll to position [195, 0]
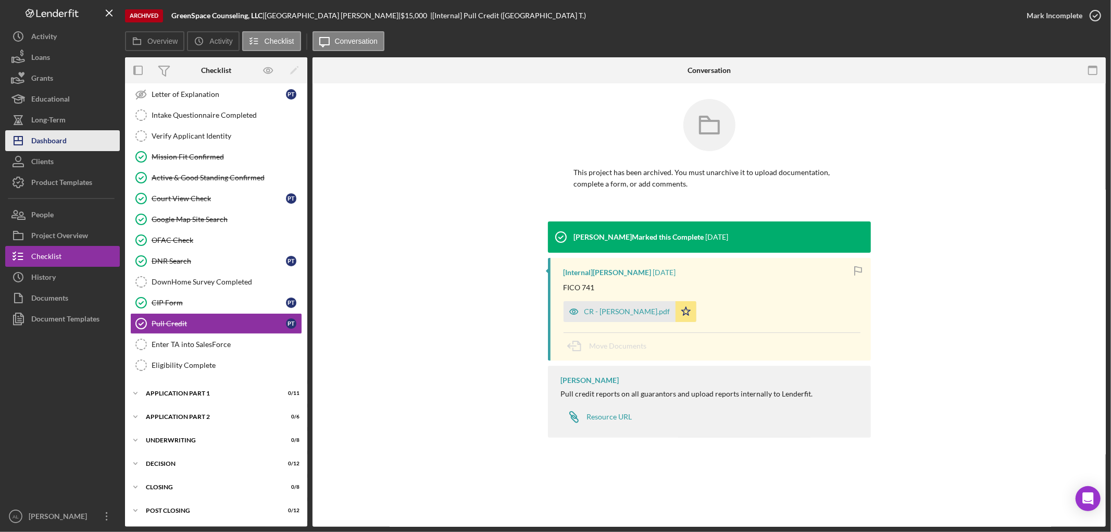
click at [81, 138] on button "Icon/Dashboard Dashboard" at bounding box center [62, 140] width 115 height 21
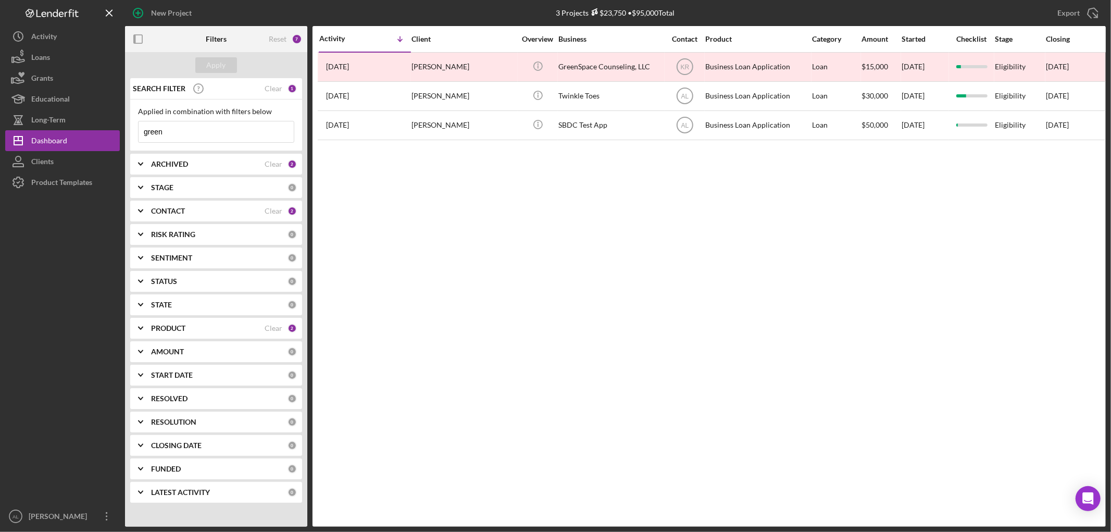
click at [562, 257] on div "Activity Icon/Table Sort Arrow Client Overview Business Contact Product Categor…" at bounding box center [708, 276] width 793 height 500
click at [65, 179] on div "Product Templates" at bounding box center [61, 183] width 61 height 23
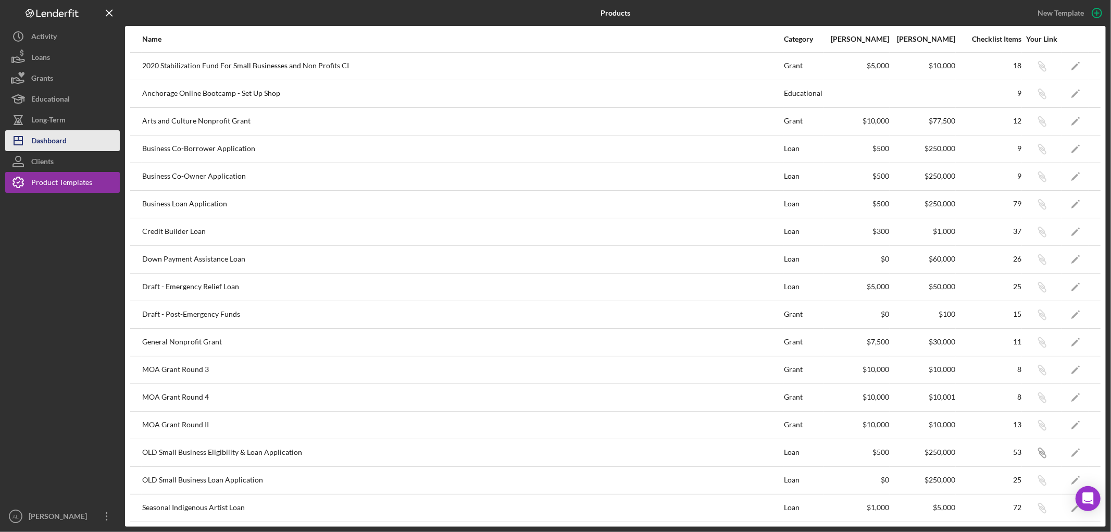
click at [74, 134] on button "Icon/Dashboard Dashboard" at bounding box center [62, 140] width 115 height 21
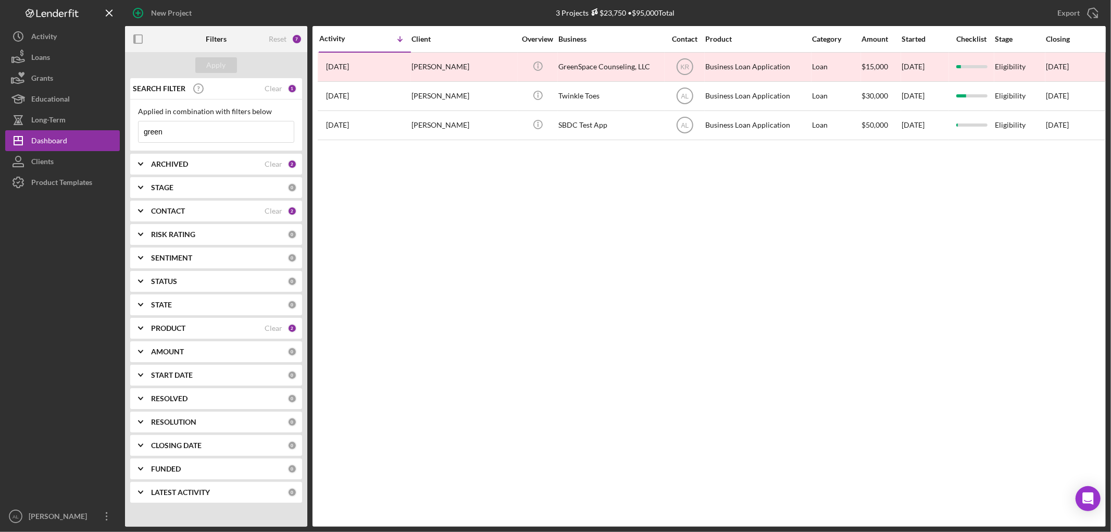
click at [529, 297] on div "Activity Icon/Table Sort Arrow Client Overview Business Contact Product Categor…" at bounding box center [708, 276] width 793 height 500
drag, startPoint x: 267, startPoint y: 133, endPoint x: 35, endPoint y: 134, distance: 231.2
click at [35, 134] on div "New Project 3 Projects $23,750 • $95,000 Total green Export Icon/Export Filters…" at bounding box center [555, 263] width 1100 height 526
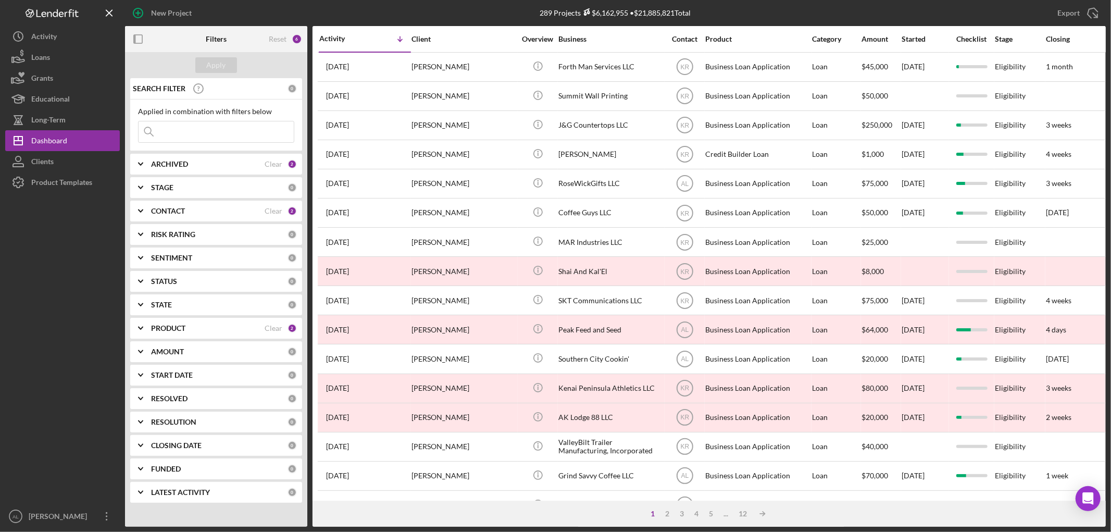
click at [185, 165] on b "ARCHIVED" at bounding box center [169, 164] width 37 height 8
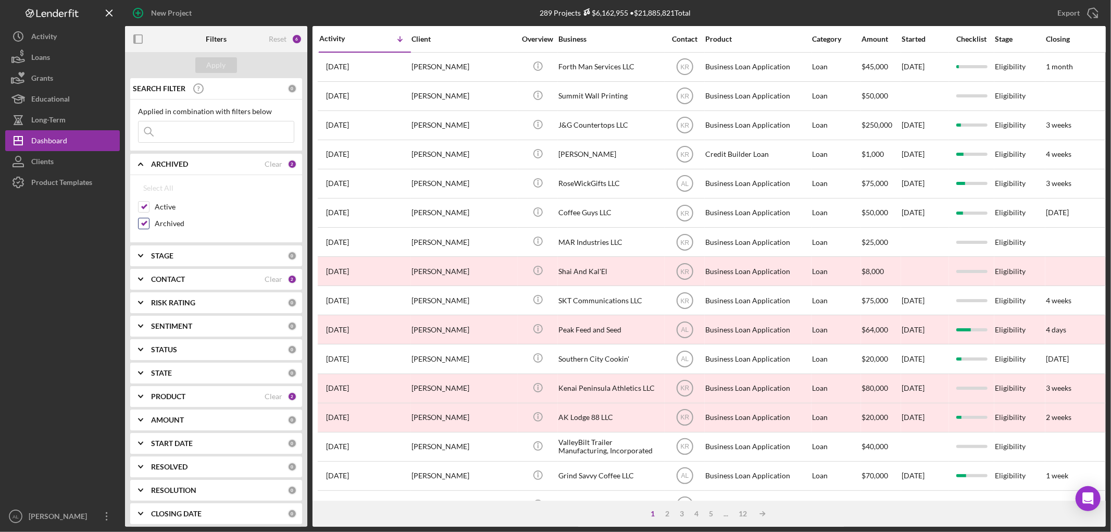
click at [172, 220] on label "Archived" at bounding box center [225, 223] width 140 height 10
click at [149, 220] on input "Archived" at bounding box center [144, 223] width 10 height 10
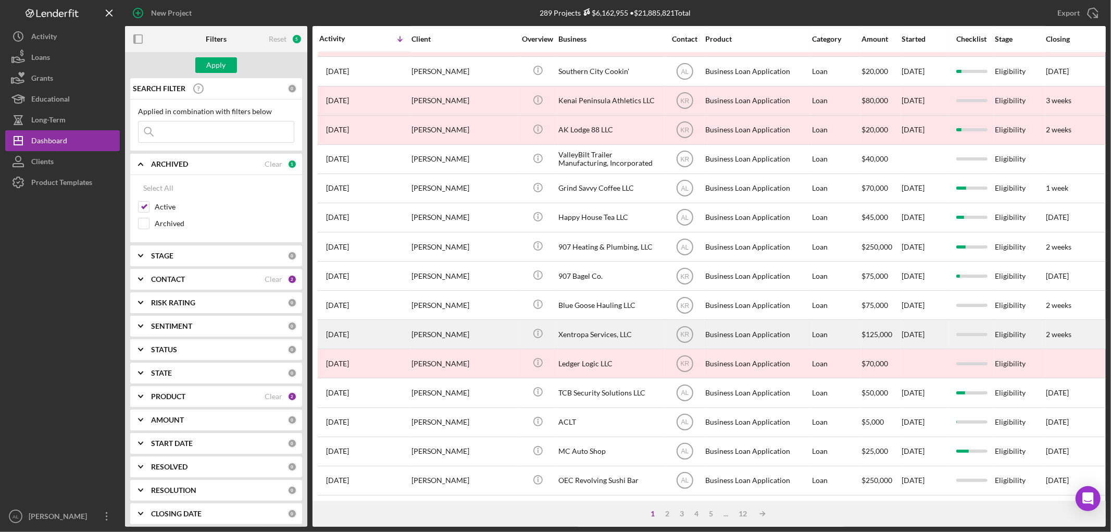
scroll to position [307, 0]
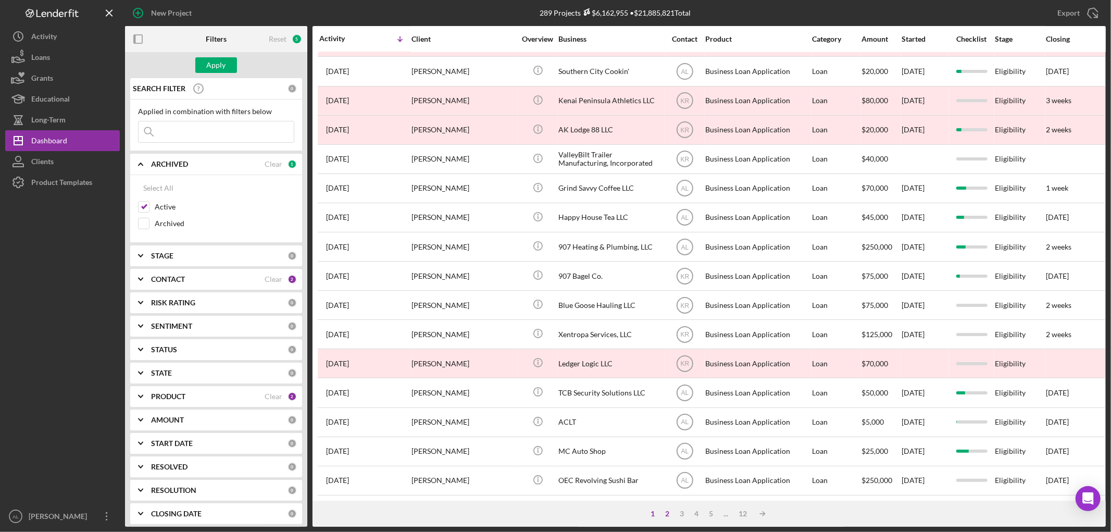
click at [667, 514] on div "2" at bounding box center [667, 513] width 15 height 8
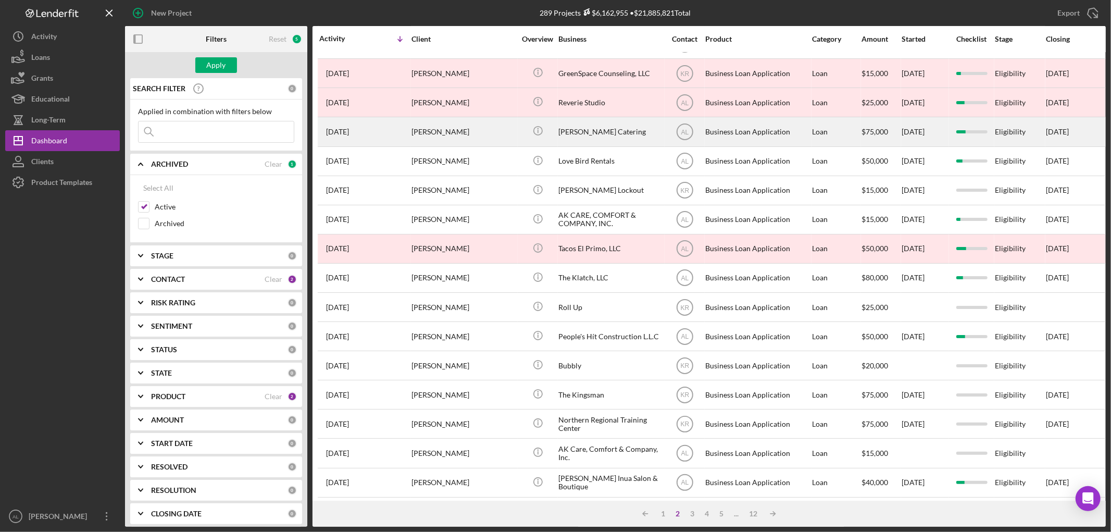
scroll to position [231, 0]
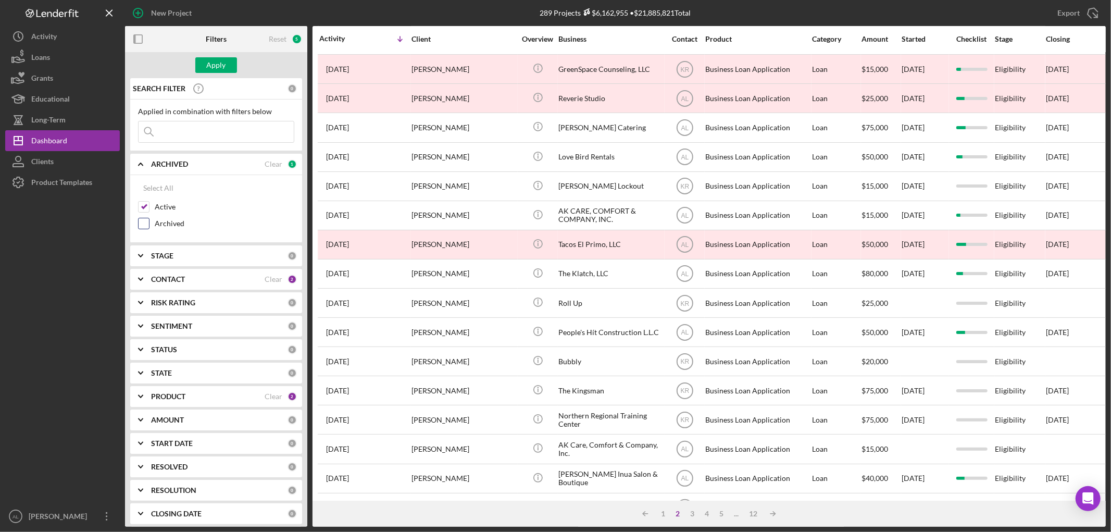
click at [162, 228] on label "Archived" at bounding box center [225, 223] width 140 height 10
click at [149, 228] on input "Archived" at bounding box center [144, 223] width 10 height 10
checkbox input "true"
click at [257, 62] on div "Apply" at bounding box center [216, 65] width 182 height 26
click at [665, 511] on div "1" at bounding box center [663, 513] width 15 height 8
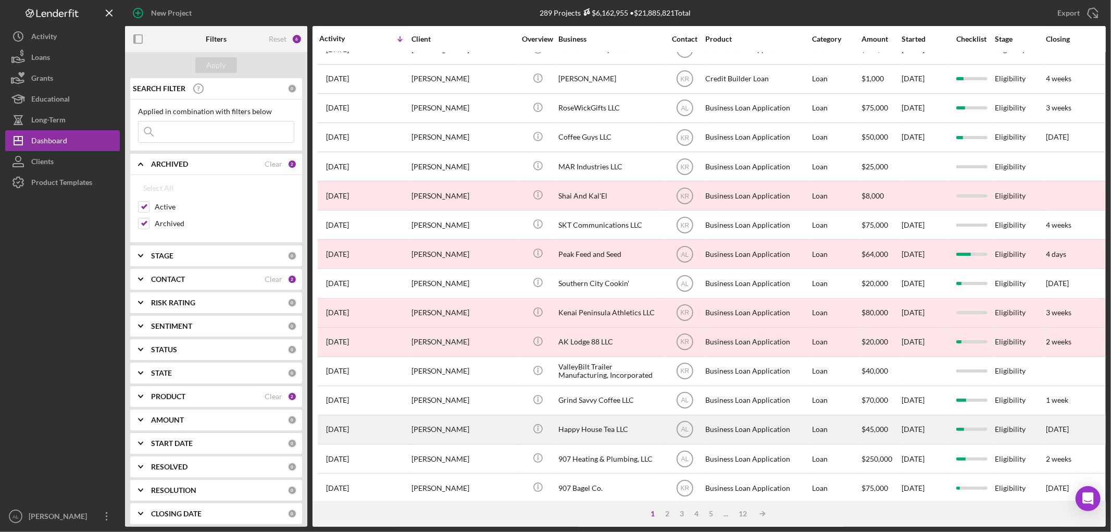
scroll to position [18, 0]
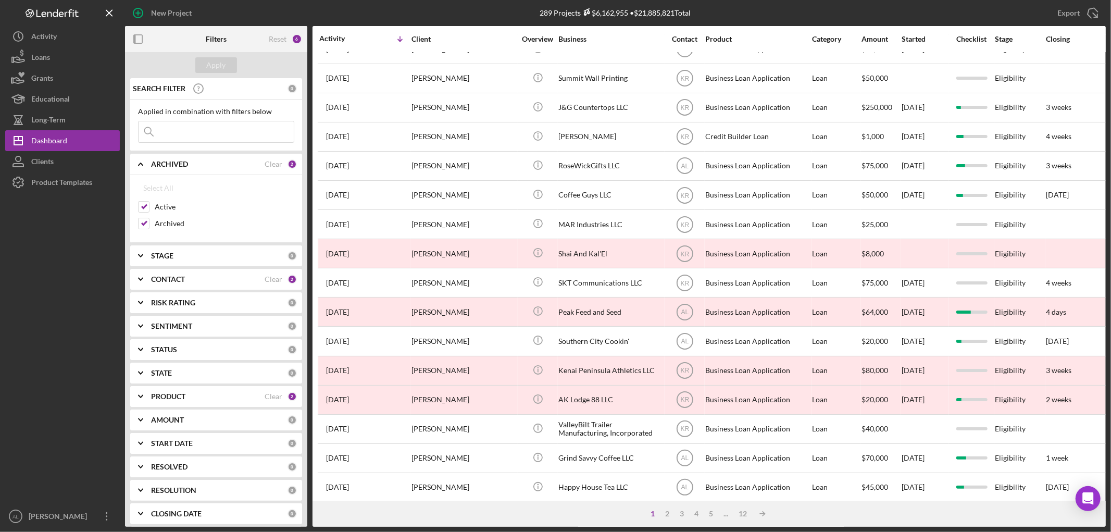
click at [273, 142] on div "Icon/Menu Close" at bounding box center [216, 132] width 156 height 22
click at [280, 122] on input at bounding box center [216, 131] width 155 height 21
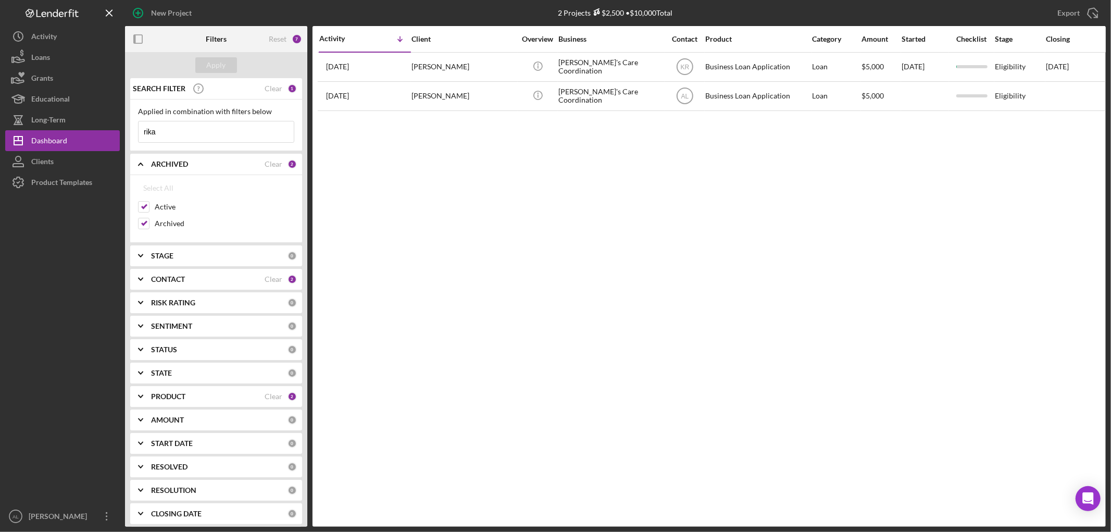
scroll to position [0, 0]
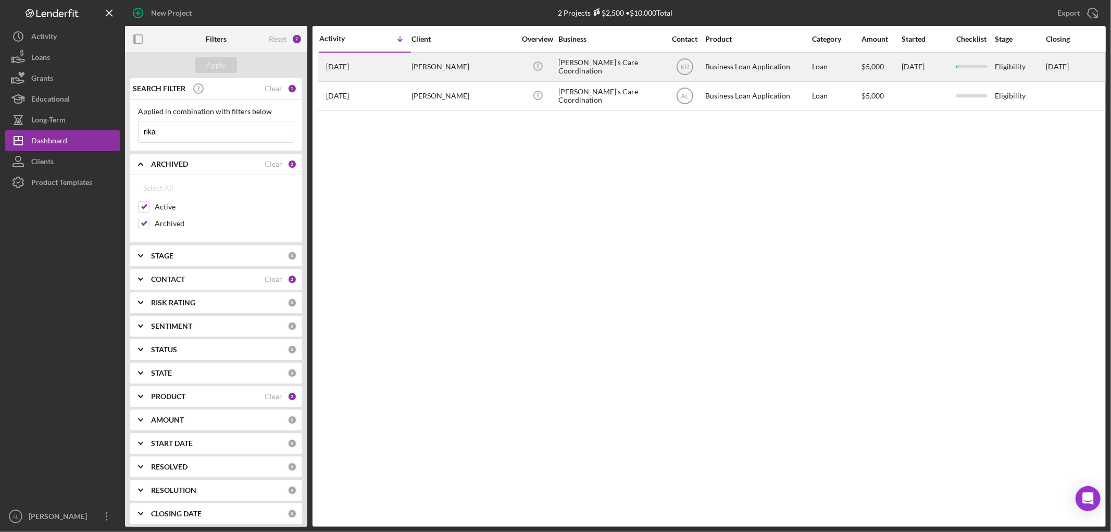
type input "rika"
click at [462, 63] on div "[PERSON_NAME]" at bounding box center [463, 67] width 104 height 28
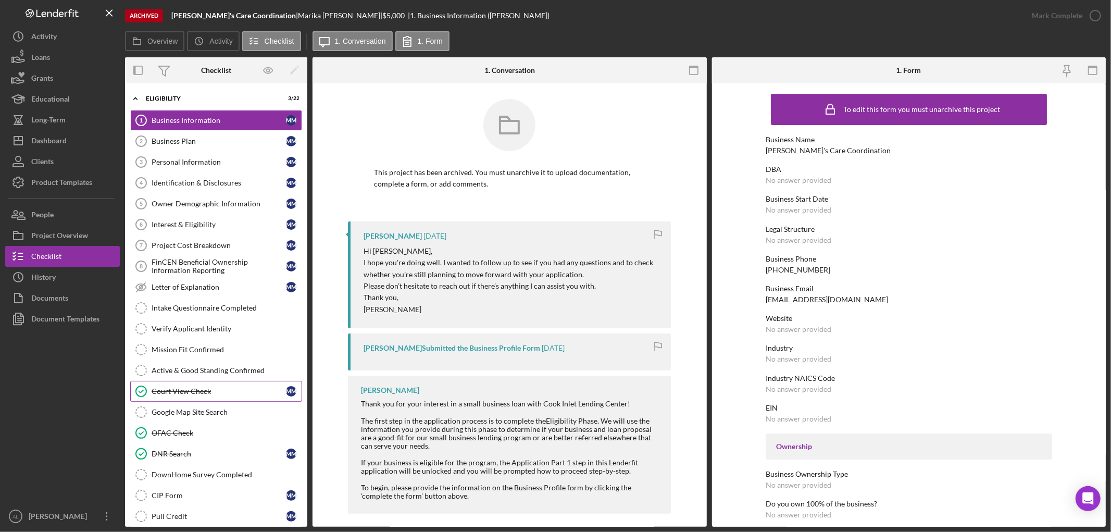
click at [202, 389] on div "Court View Check" at bounding box center [219, 391] width 134 height 8
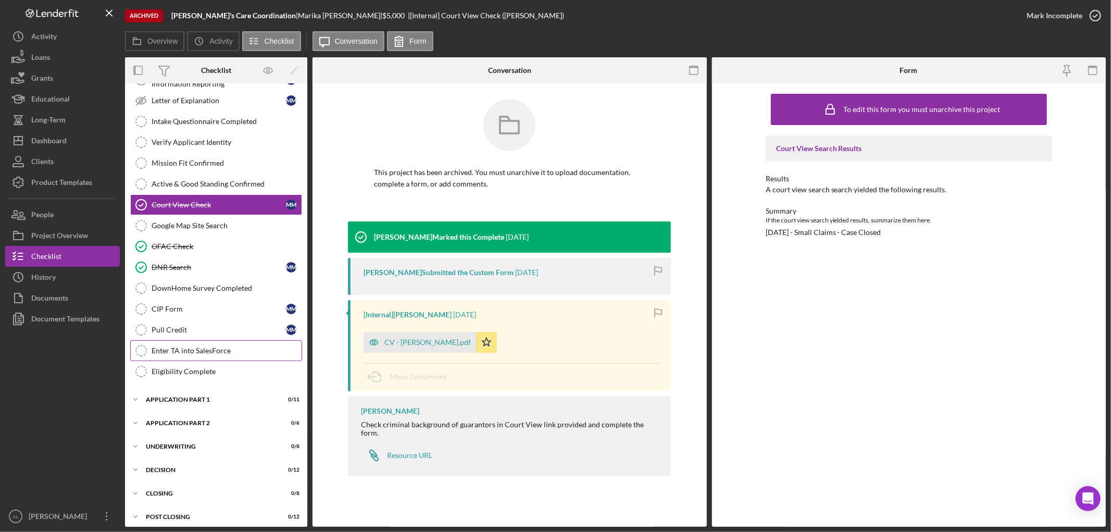
scroll to position [195, 0]
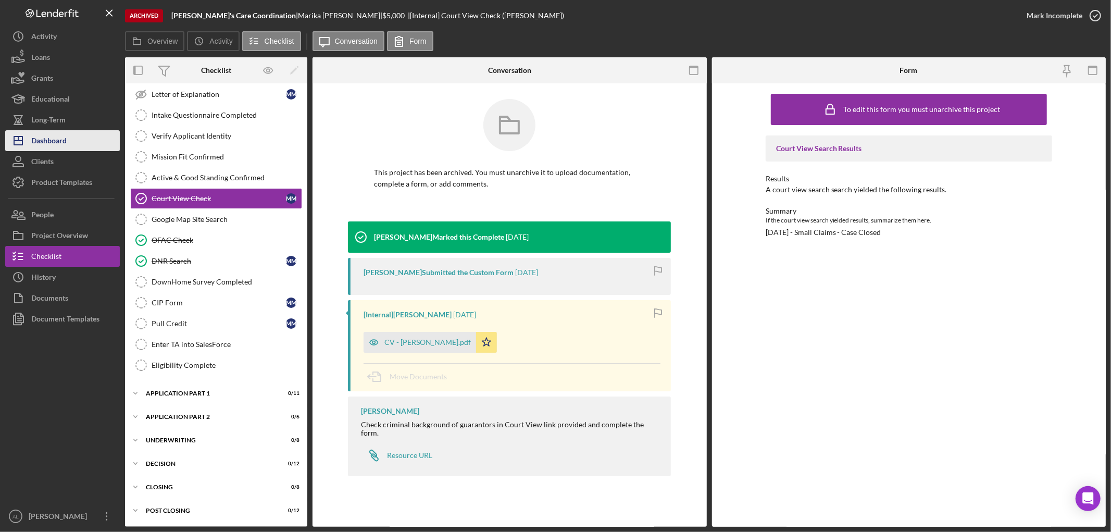
click at [69, 145] on button "Icon/Dashboard Dashboard" at bounding box center [62, 140] width 115 height 21
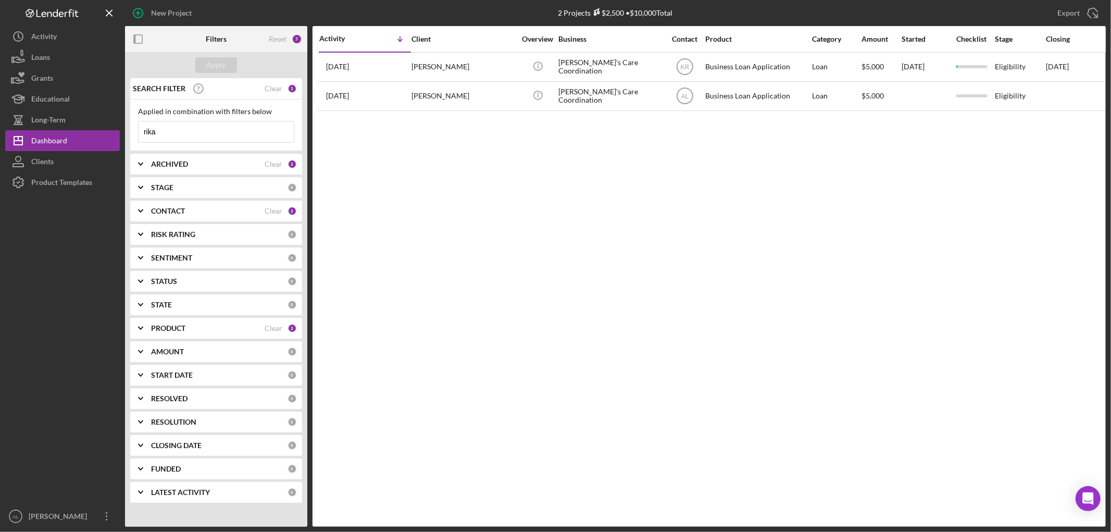
click at [238, 131] on input "rika" at bounding box center [216, 131] width 155 height 21
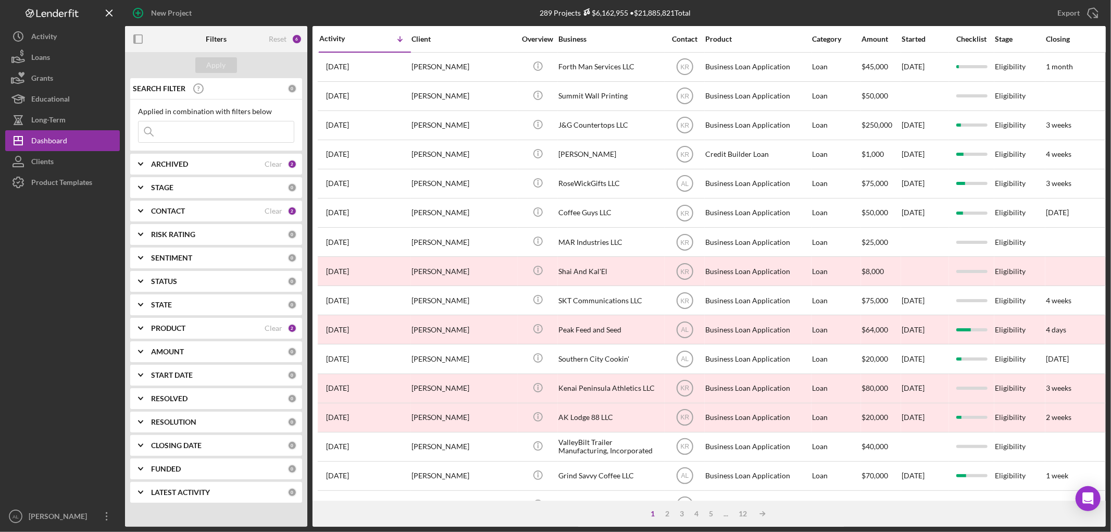
click at [195, 163] on div "ARCHIVED" at bounding box center [208, 164] width 114 height 8
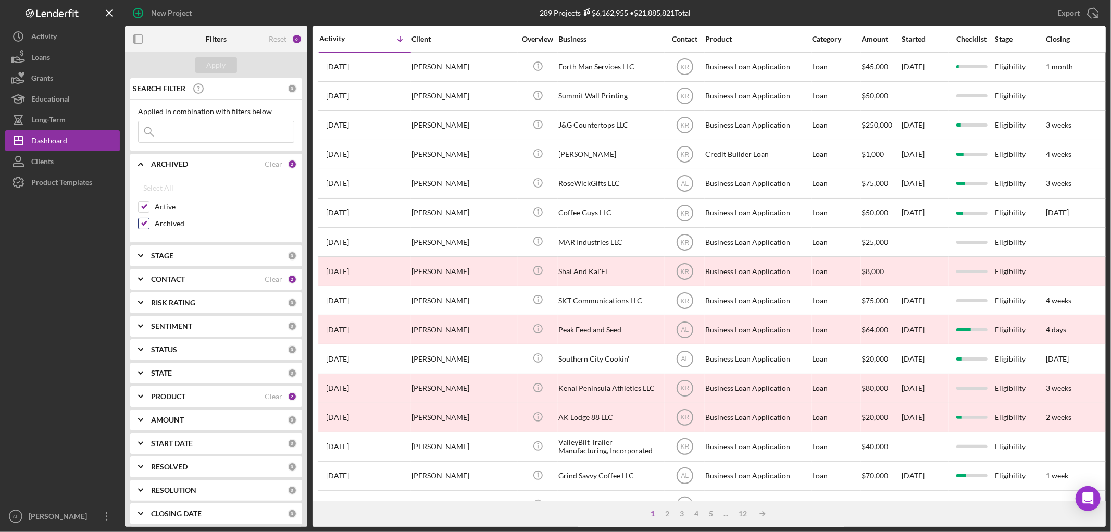
click at [165, 222] on label "Archived" at bounding box center [225, 223] width 140 height 10
click at [149, 222] on input "Archived" at bounding box center [144, 223] width 10 height 10
checkbox input "false"
click at [227, 69] on button "Apply" at bounding box center [216, 65] width 42 height 16
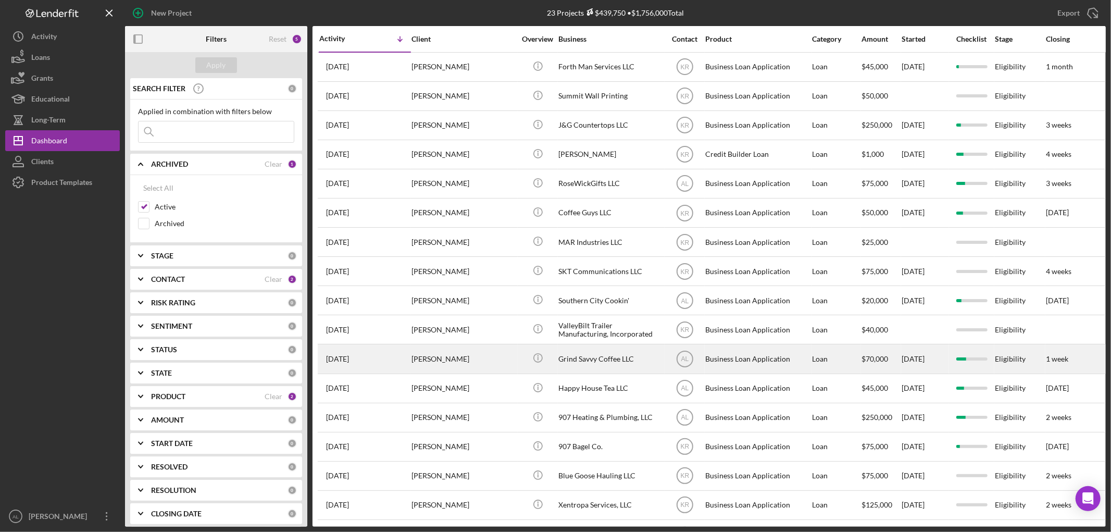
click at [433, 365] on div "[PERSON_NAME]" at bounding box center [463, 359] width 104 height 28
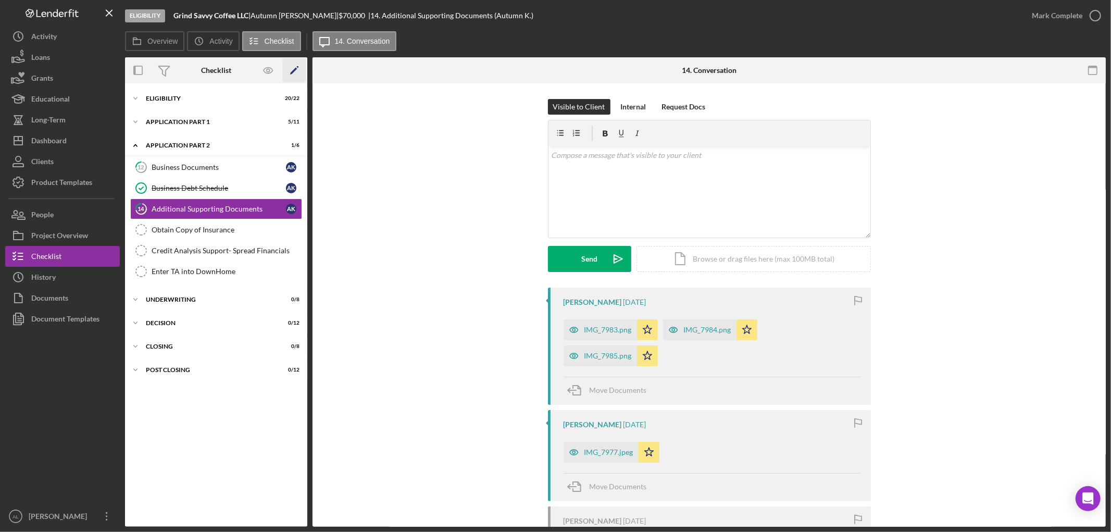
click at [300, 70] on icon "Icon/Edit" at bounding box center [294, 70] width 23 height 23
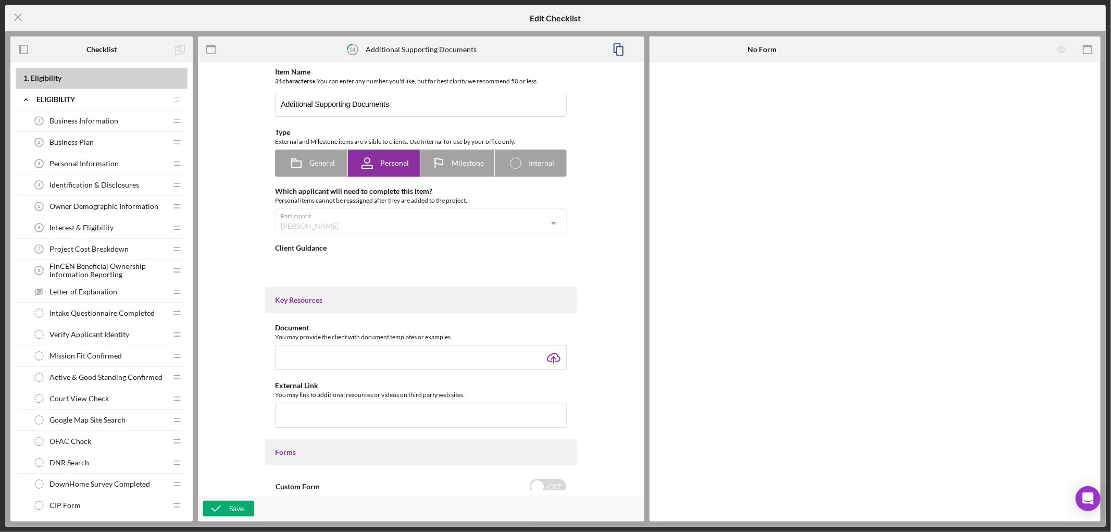
type textarea "<div>Please review the following list of supporting documents and upload if app…"
click at [22, 18] on icon "Icon/Menu Close" at bounding box center [18, 17] width 26 height 26
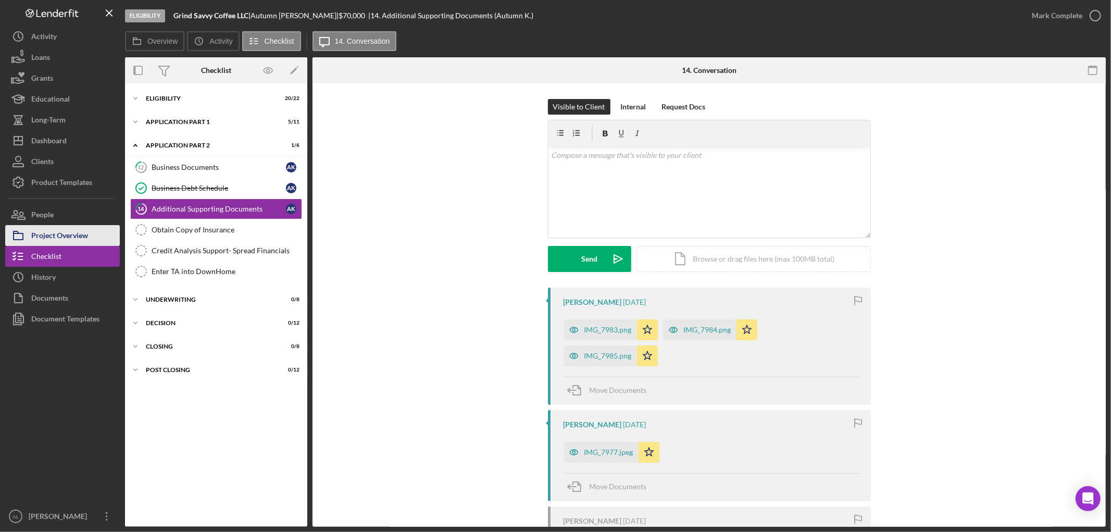
click at [79, 233] on div "Project Overview" at bounding box center [59, 236] width 57 height 23
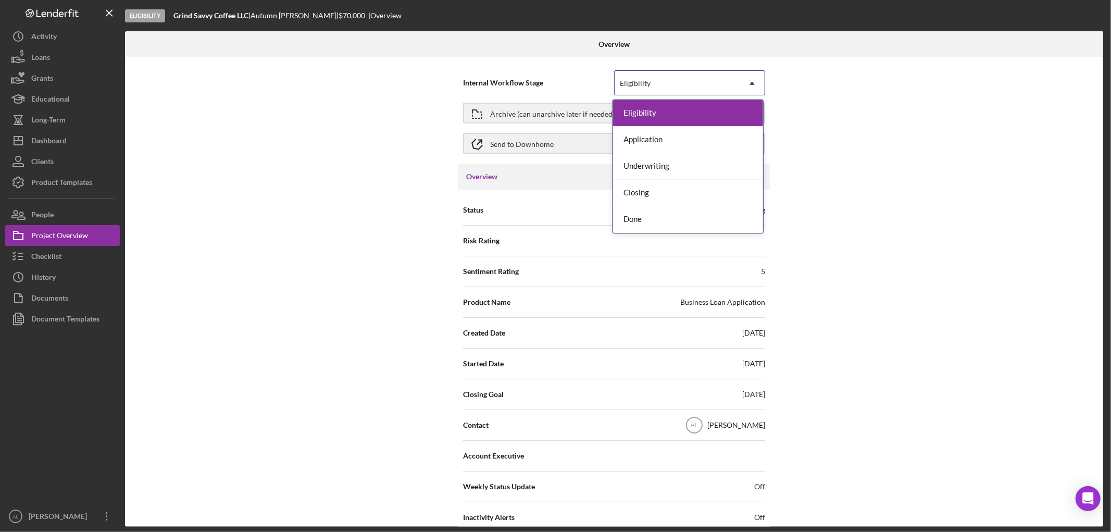
click at [742, 78] on icon "Icon/Dropdown Arrow" at bounding box center [751, 83] width 25 height 25
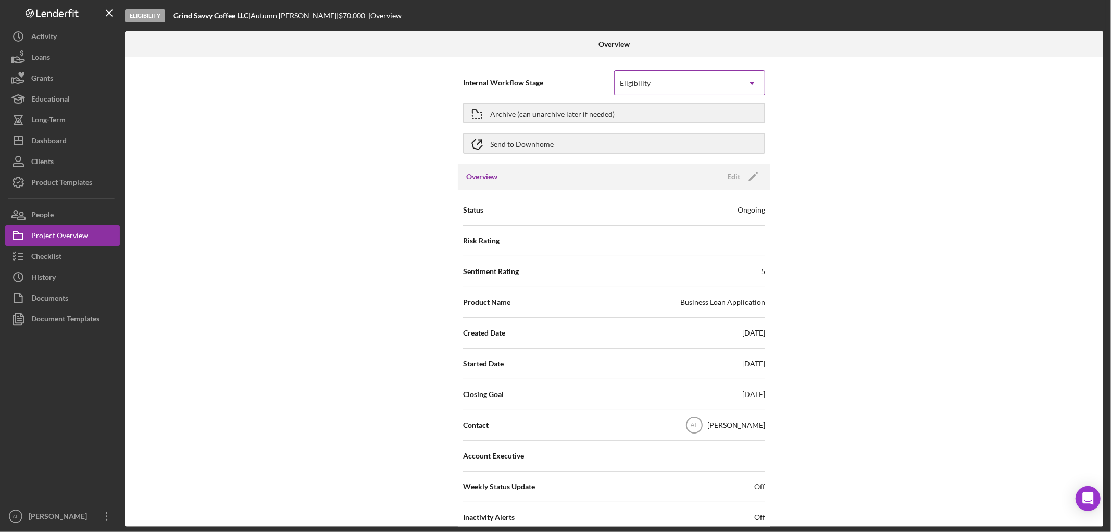
click at [743, 78] on icon "Icon/Dropdown Arrow" at bounding box center [751, 83] width 25 height 25
click at [747, 175] on icon "Icon/Edit" at bounding box center [753, 177] width 26 height 26
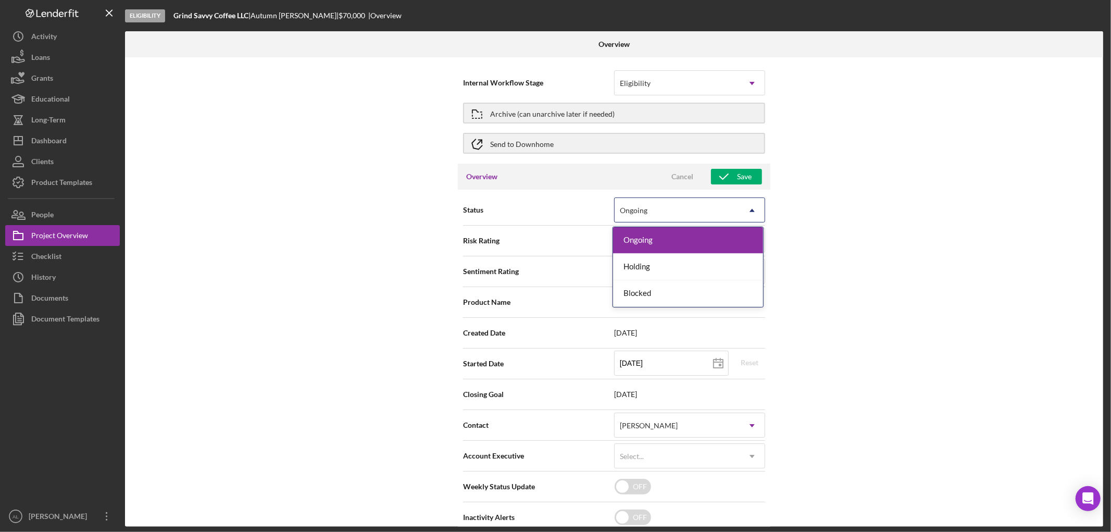
click at [687, 204] on div "Ongoing" at bounding box center [676, 210] width 125 height 24
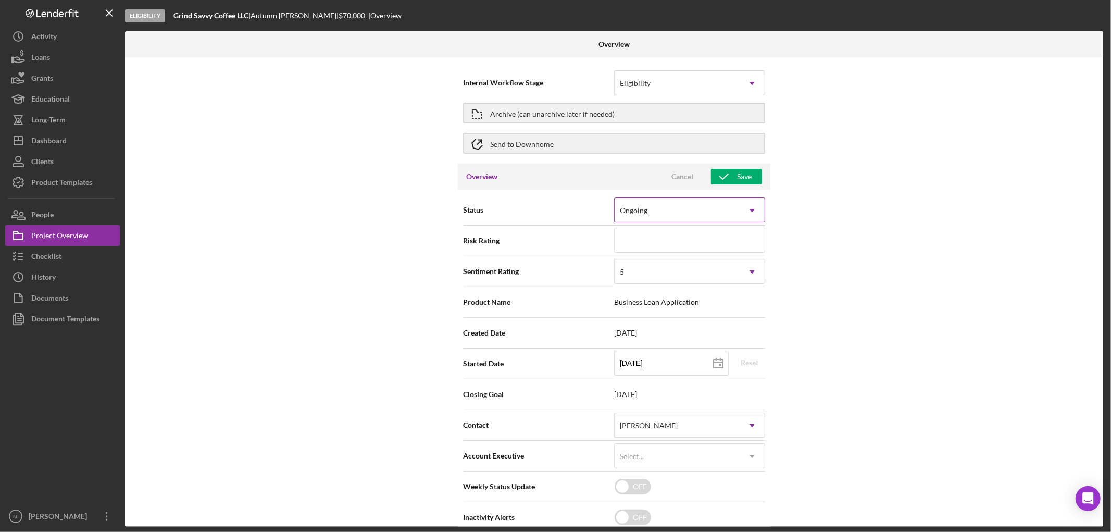
click at [687, 204] on div "Ongoing" at bounding box center [676, 210] width 125 height 24
click at [511, 115] on div "Archive (can unarchive later if needed)" at bounding box center [552, 113] width 124 height 19
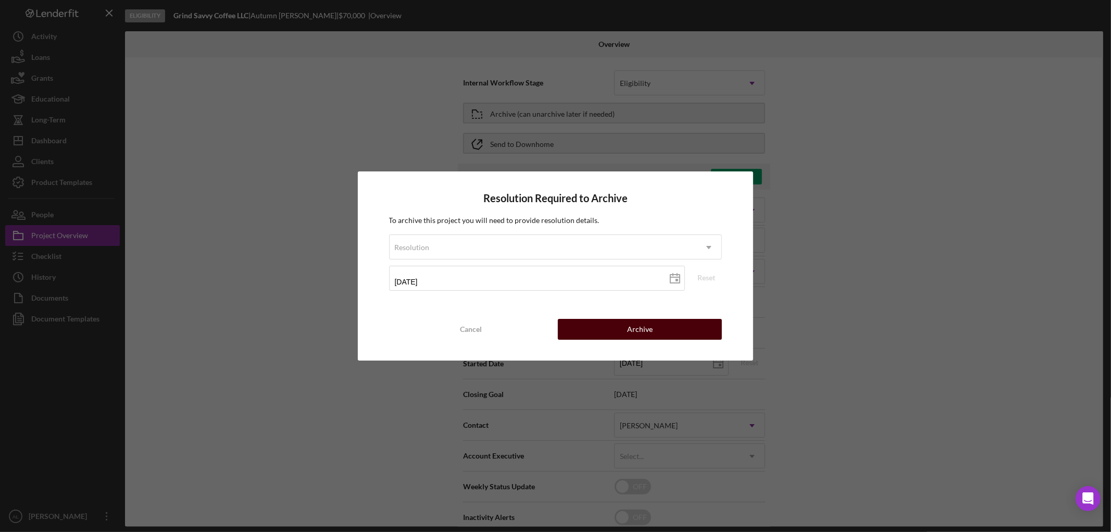
click at [588, 330] on button "Archive" at bounding box center [640, 329] width 164 height 21
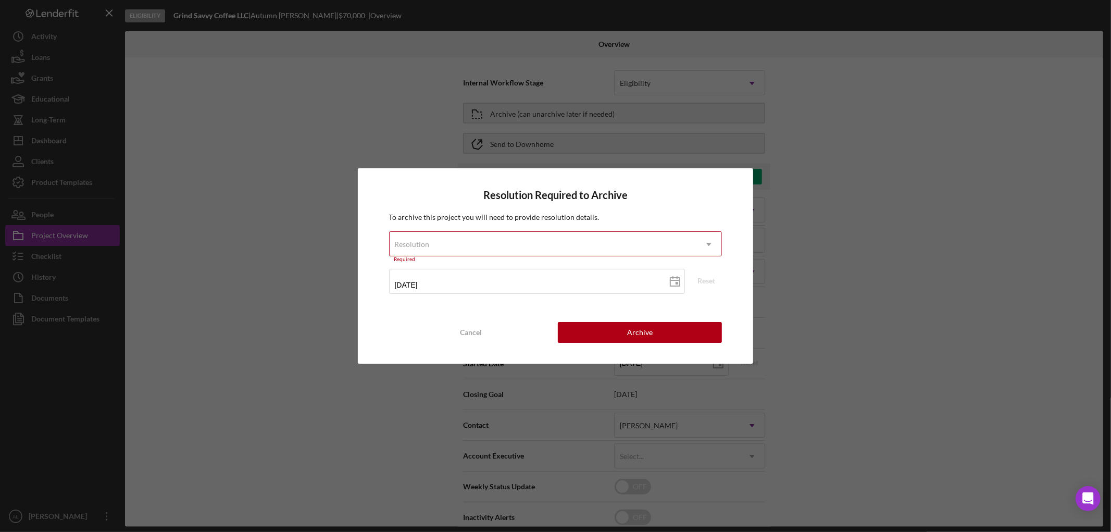
click at [662, 245] on div "Resolution" at bounding box center [543, 244] width 307 height 24
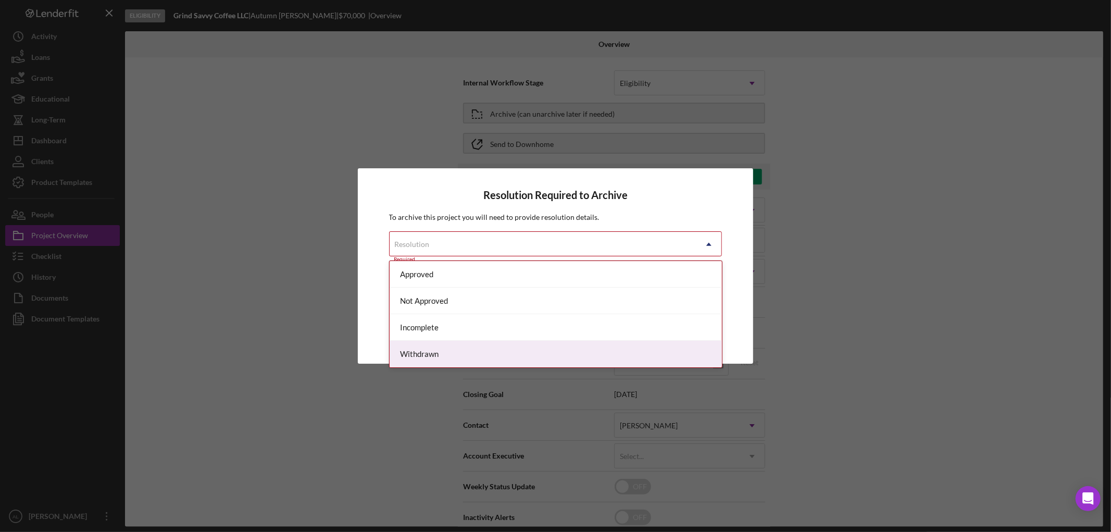
click at [457, 354] on div "Withdrawn" at bounding box center [556, 354] width 332 height 27
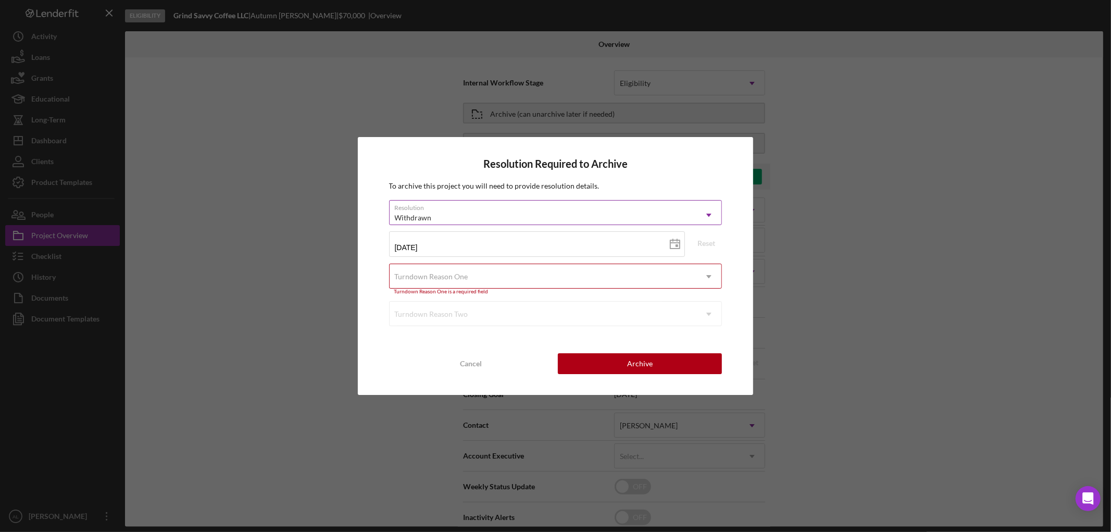
click at [587, 222] on div "Withdrawn" at bounding box center [543, 218] width 307 height 24
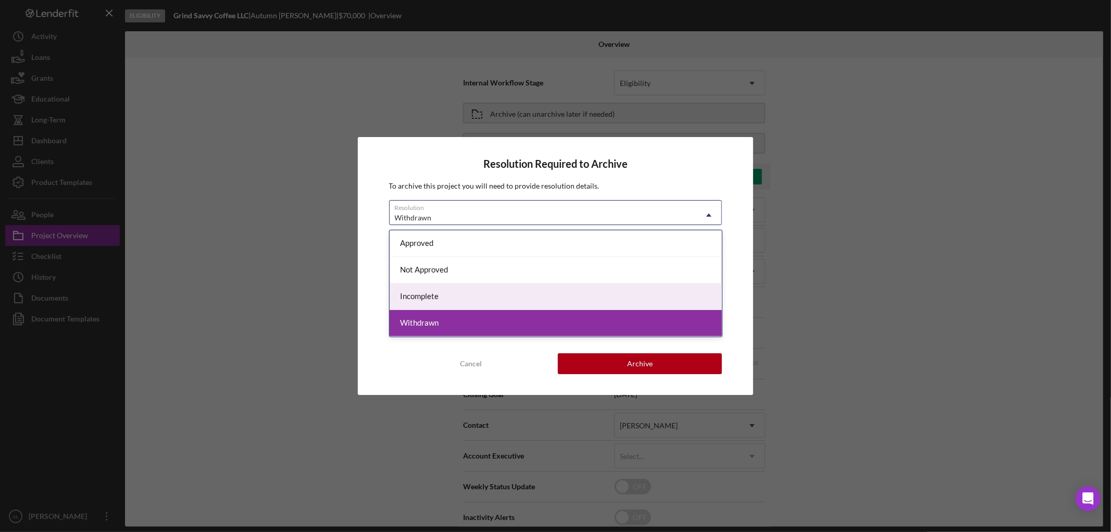
click at [524, 298] on div "Incomplete" at bounding box center [556, 296] width 332 height 27
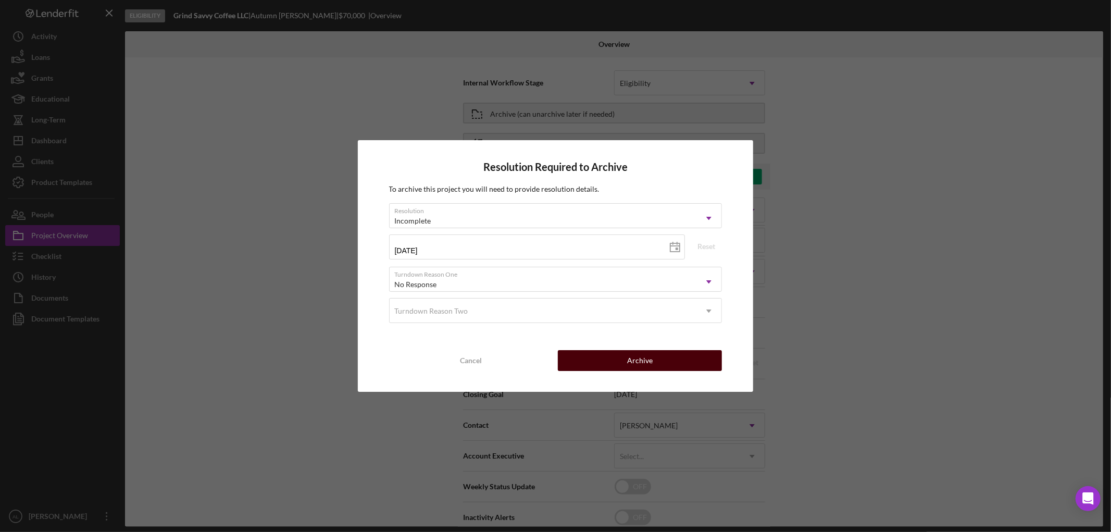
click at [655, 366] on button "Archive" at bounding box center [640, 360] width 164 height 21
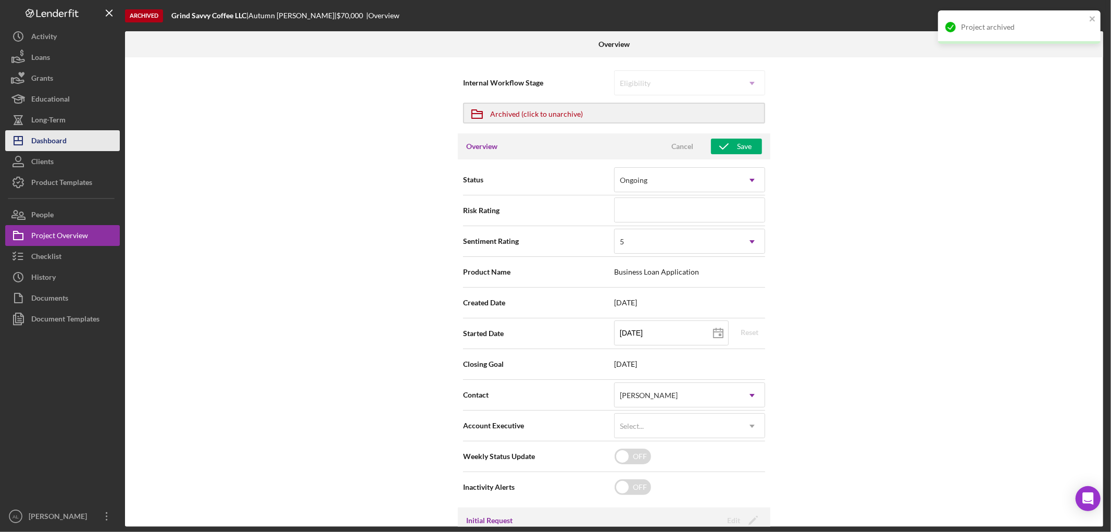
click at [22, 137] on icon "Icon/Dashboard" at bounding box center [18, 141] width 26 height 26
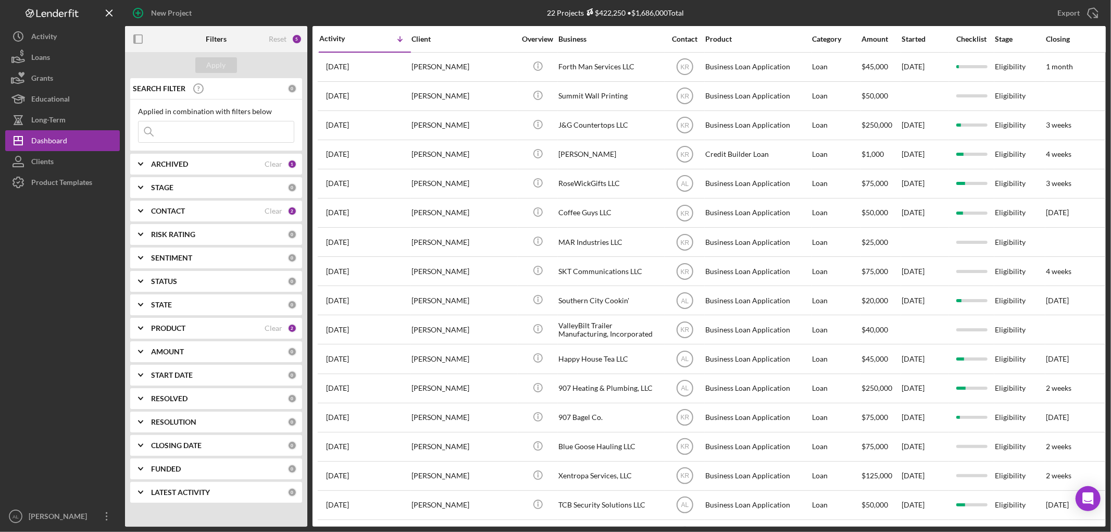
click at [230, 213] on div "CONTACT" at bounding box center [208, 211] width 114 height 8
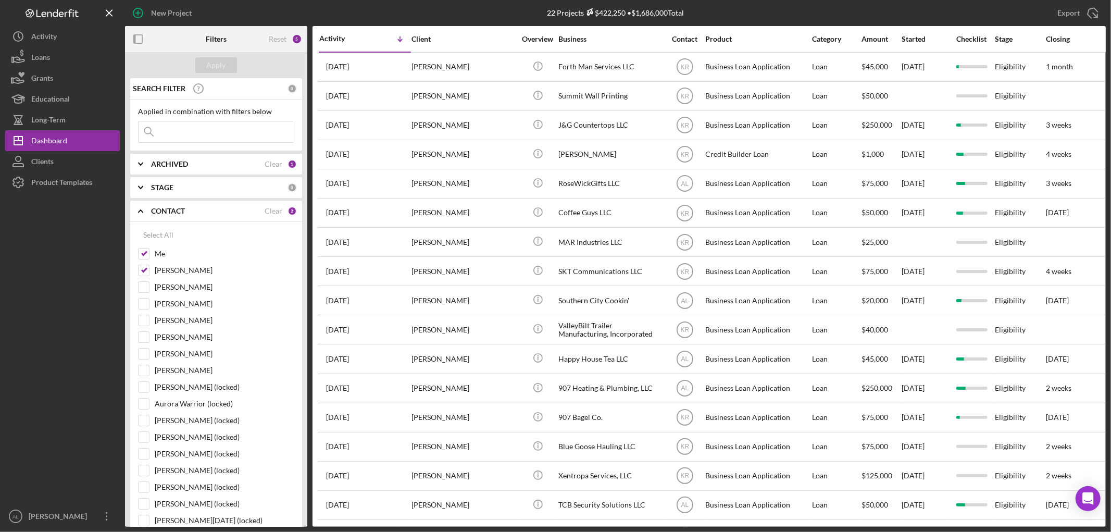
click at [233, 215] on div "CONTACT" at bounding box center [208, 211] width 114 height 8
